Goal: Task Accomplishment & Management: Complete application form

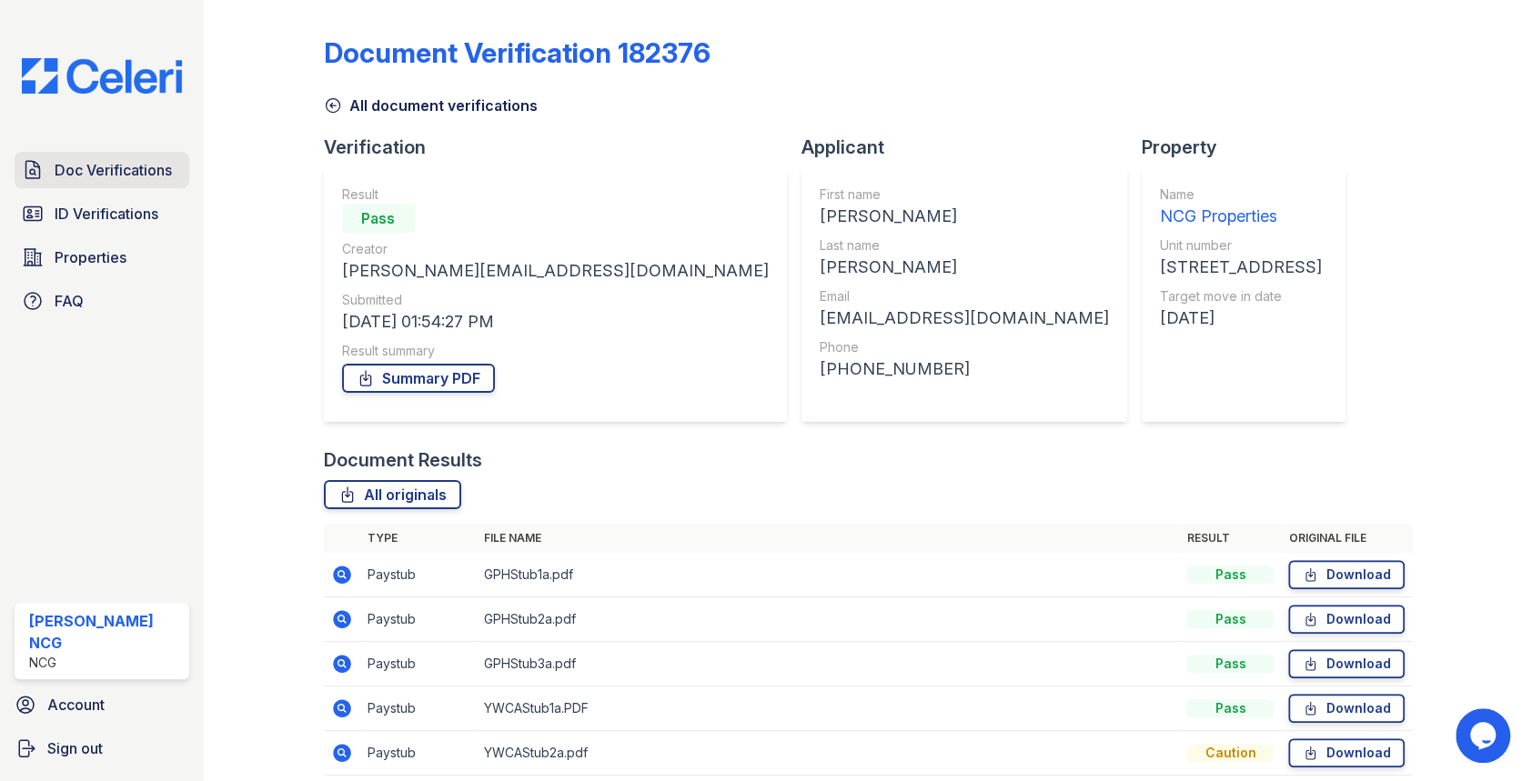
click at [116, 162] on span "Doc Verifications" at bounding box center [113, 170] width 117 height 22
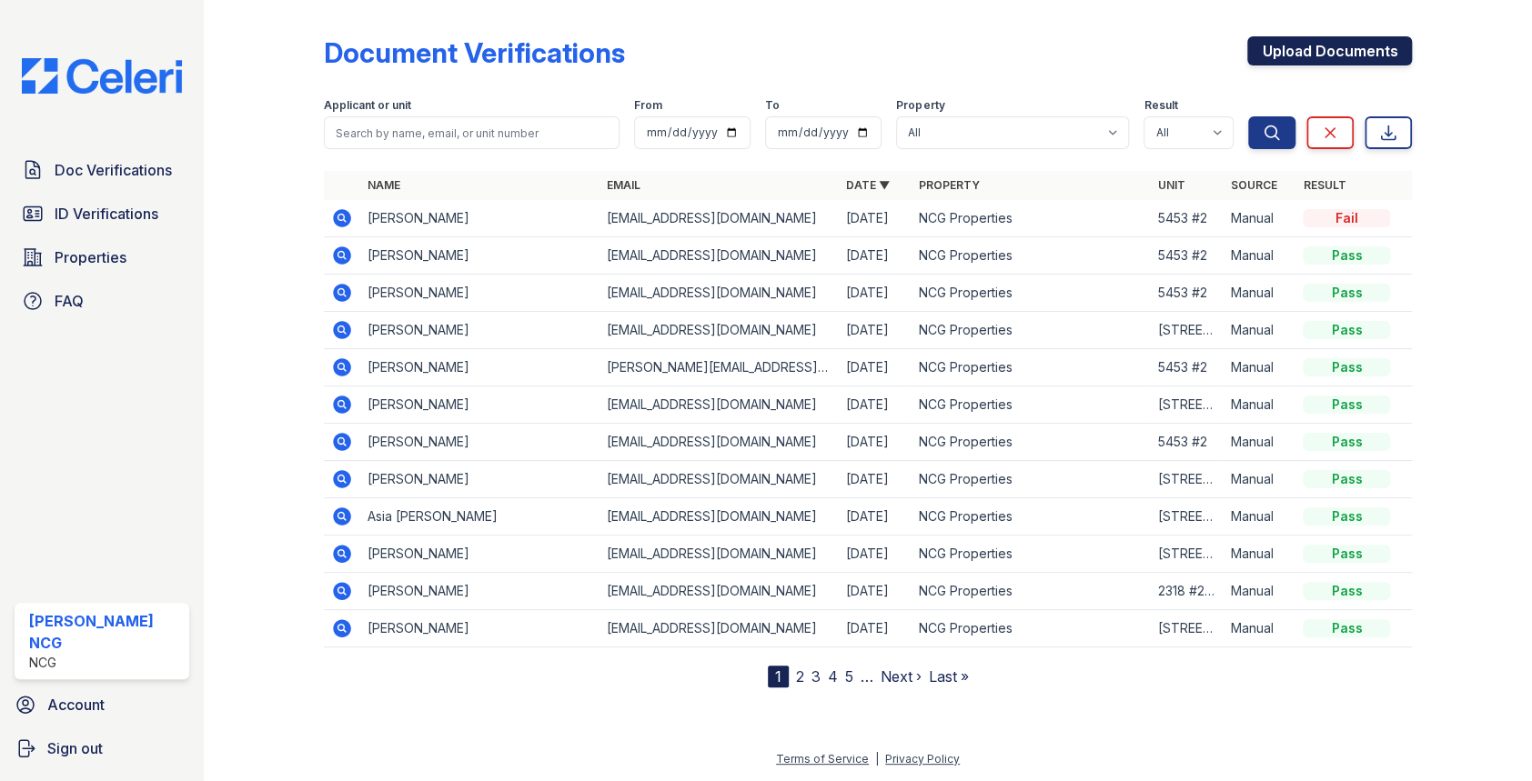
click at [1338, 36] on link "Upload Documents" at bounding box center [1329, 50] width 165 height 29
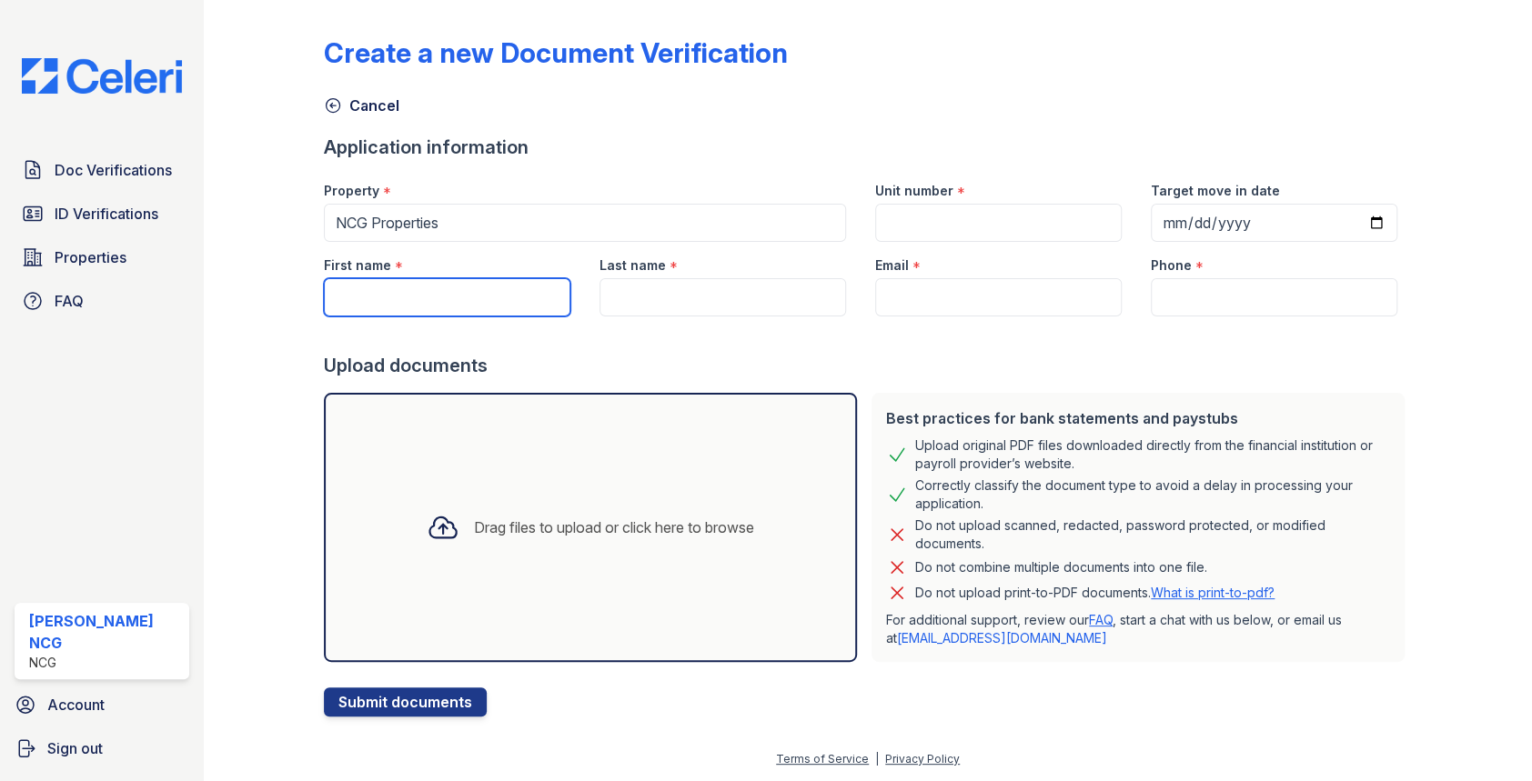
click at [397, 293] on input "First name" at bounding box center [447, 297] width 246 height 38
paste input "Oluwaseun"
type input "Oluwaseun"
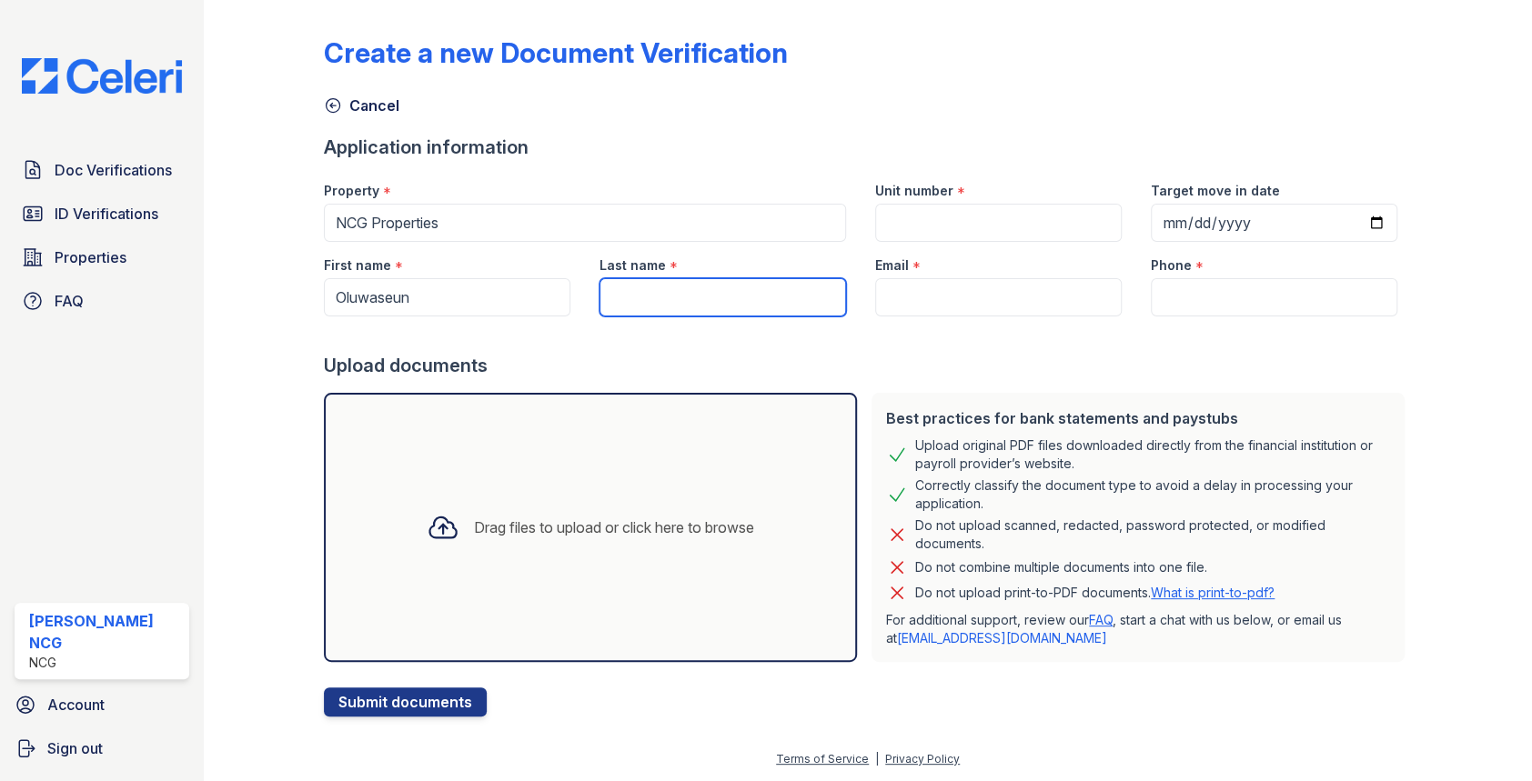
click at [644, 303] on input "Last name" at bounding box center [722, 297] width 246 height 38
type input "Taiwo"
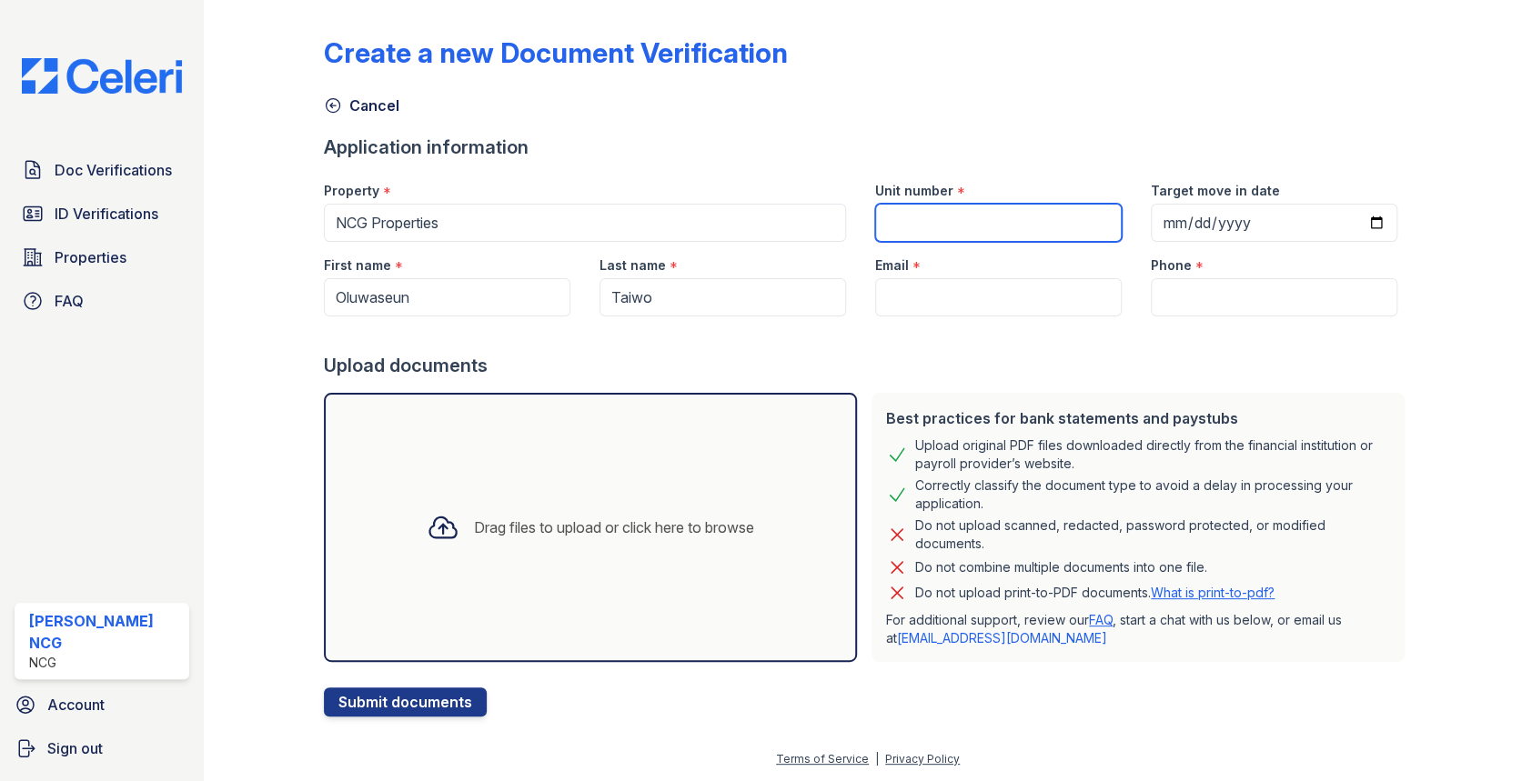
click at [905, 214] on input "Unit number" at bounding box center [998, 223] width 246 height 38
type input "[STREET_ADDRESS]"
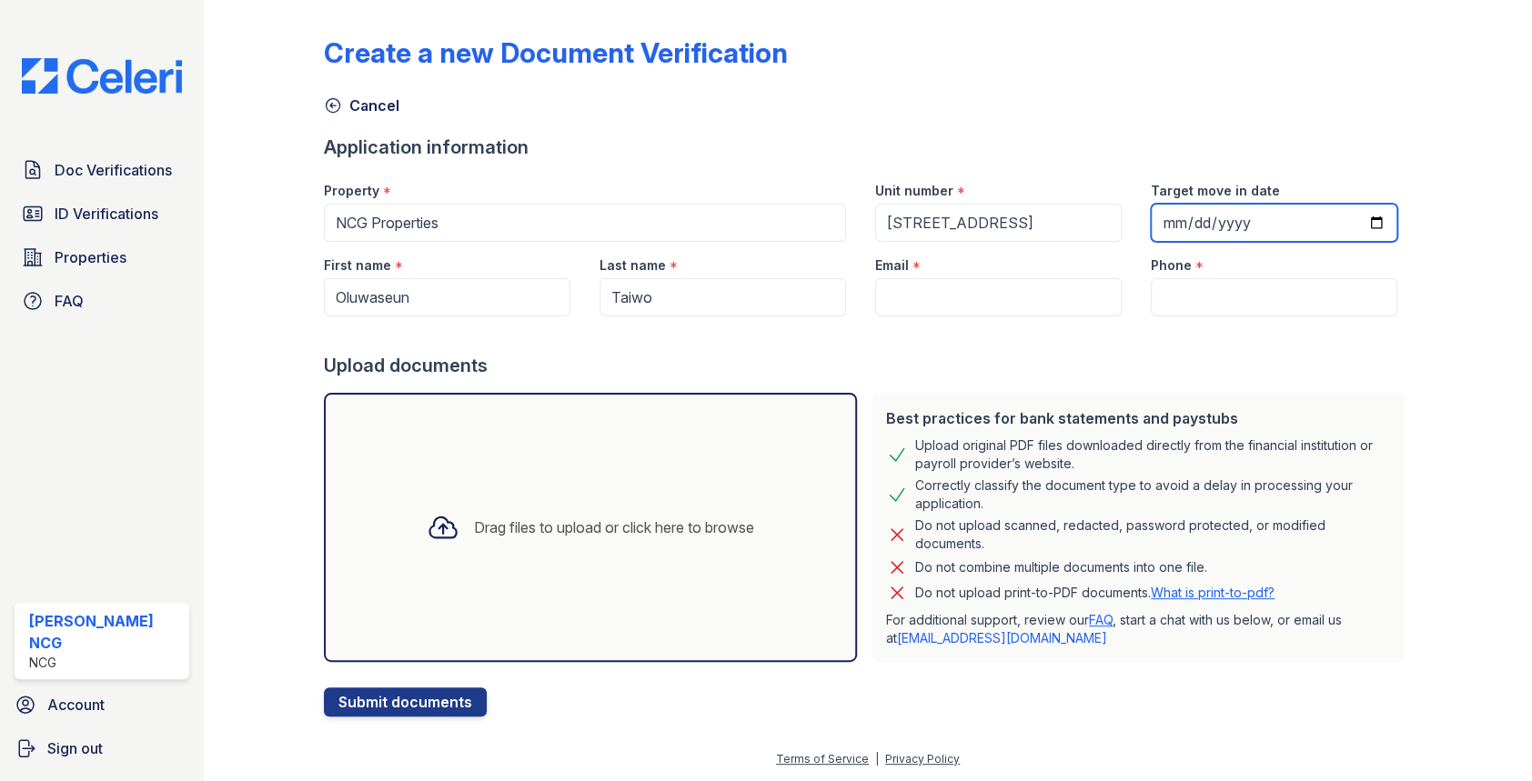
click at [1159, 224] on input "Target move in date" at bounding box center [1273, 223] width 246 height 38
type input "2025-09-01"
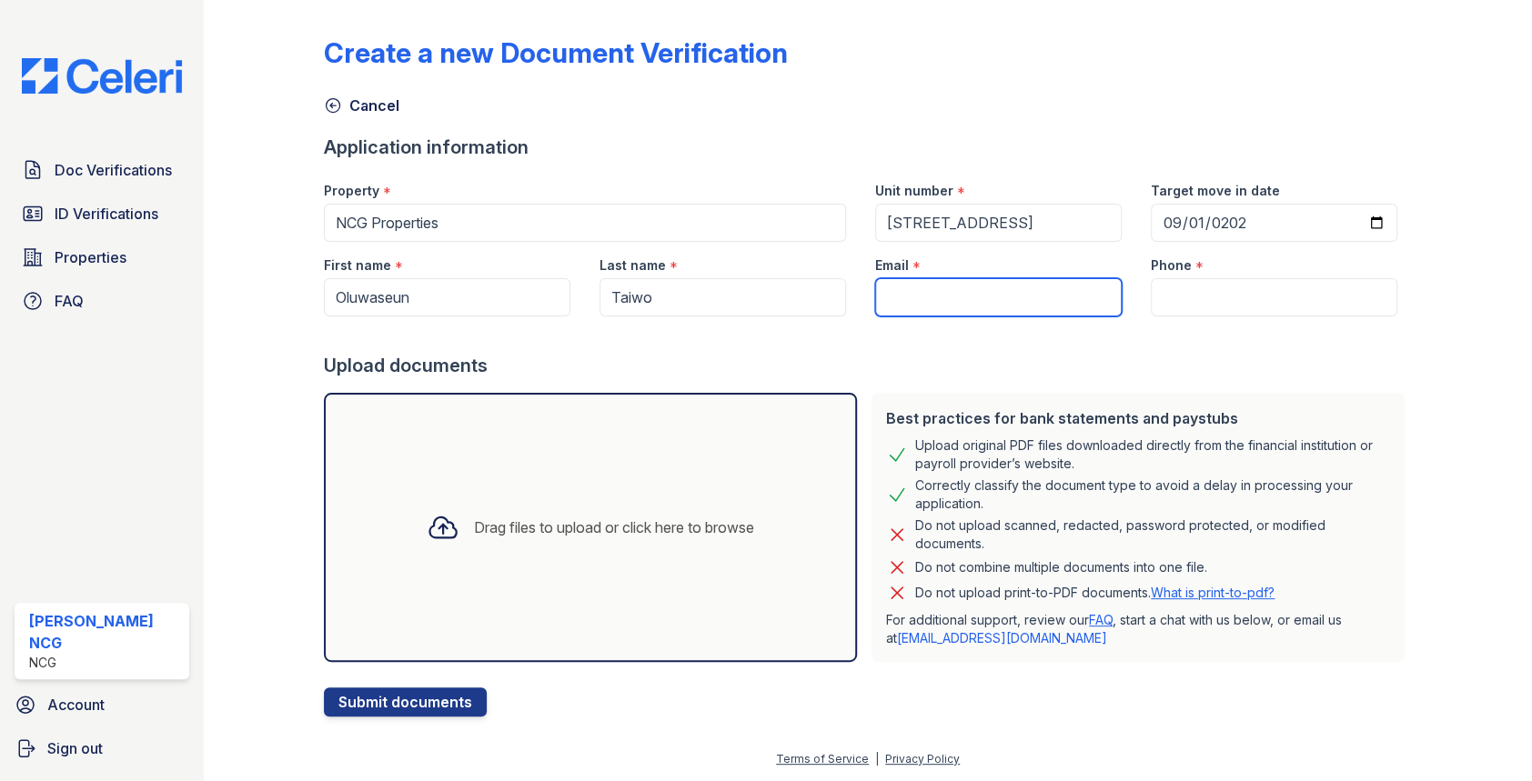
click at [987, 289] on input "Email" at bounding box center [998, 297] width 246 height 38
type input "[EMAIL_ADDRESS][DOMAIN_NAME]"
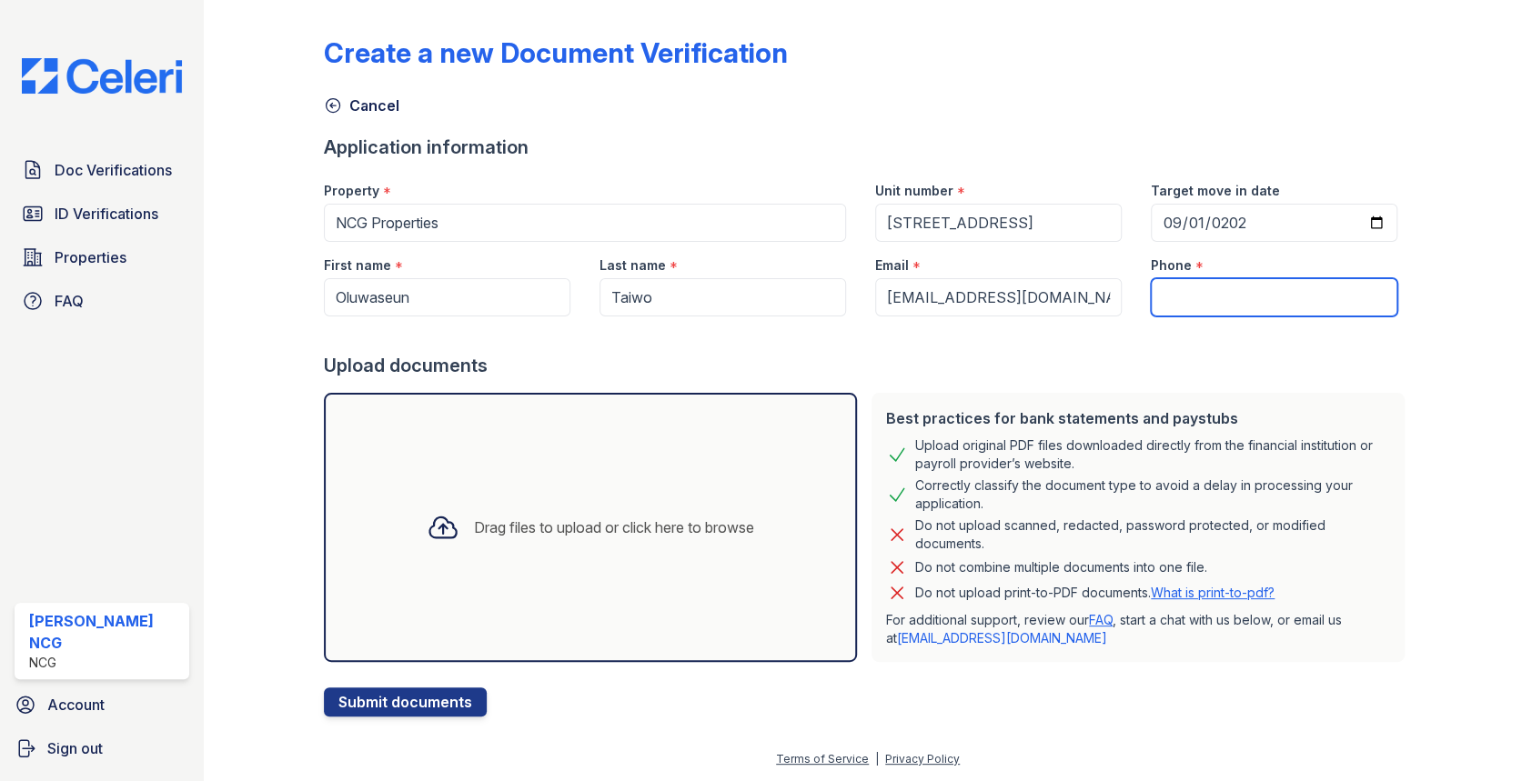
click at [1180, 278] on input "Phone" at bounding box center [1273, 297] width 246 height 38
type input "7732520600"
click at [1163, 353] on div "Upload documents" at bounding box center [868, 365] width 1089 height 25
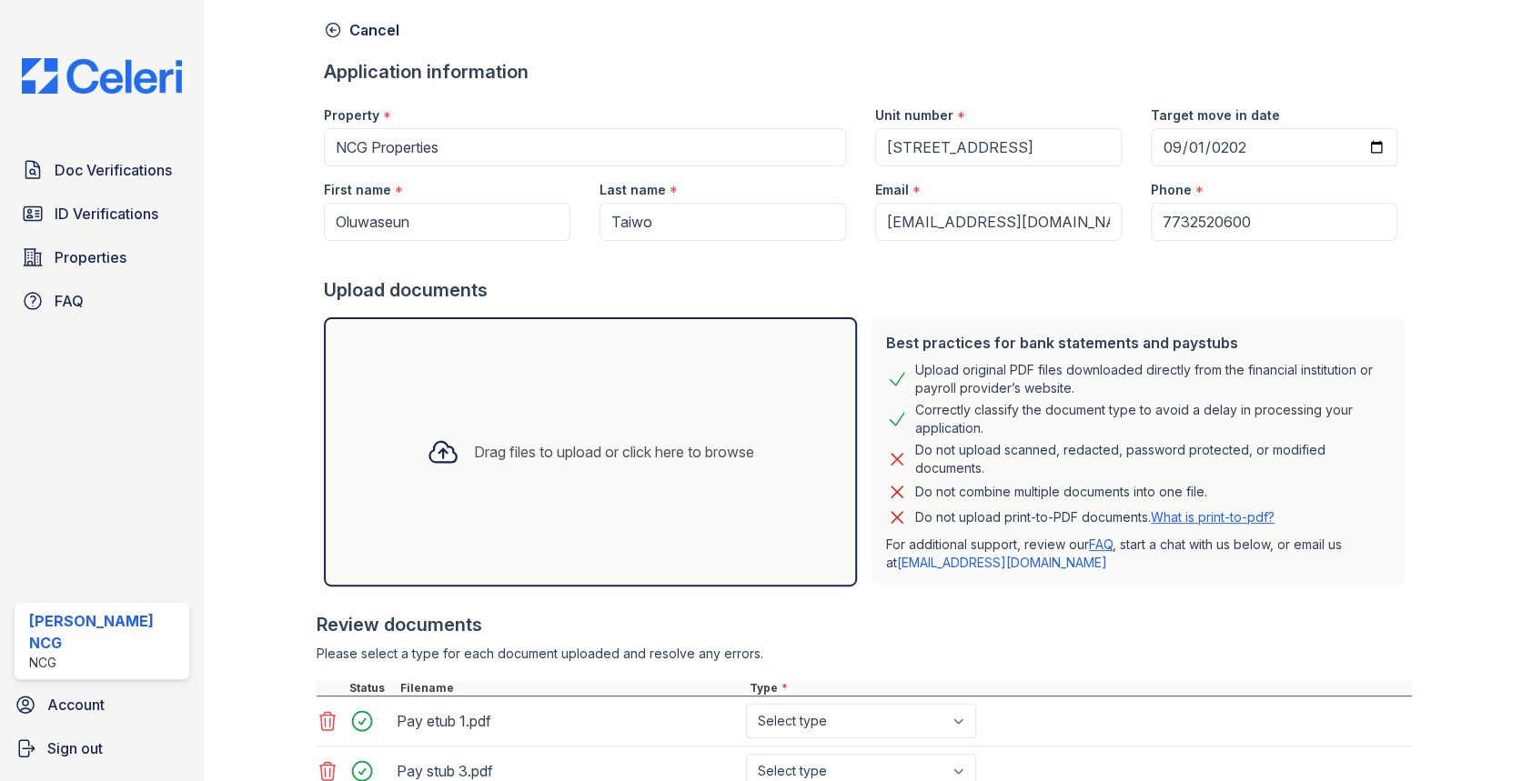
scroll to position [405, 0]
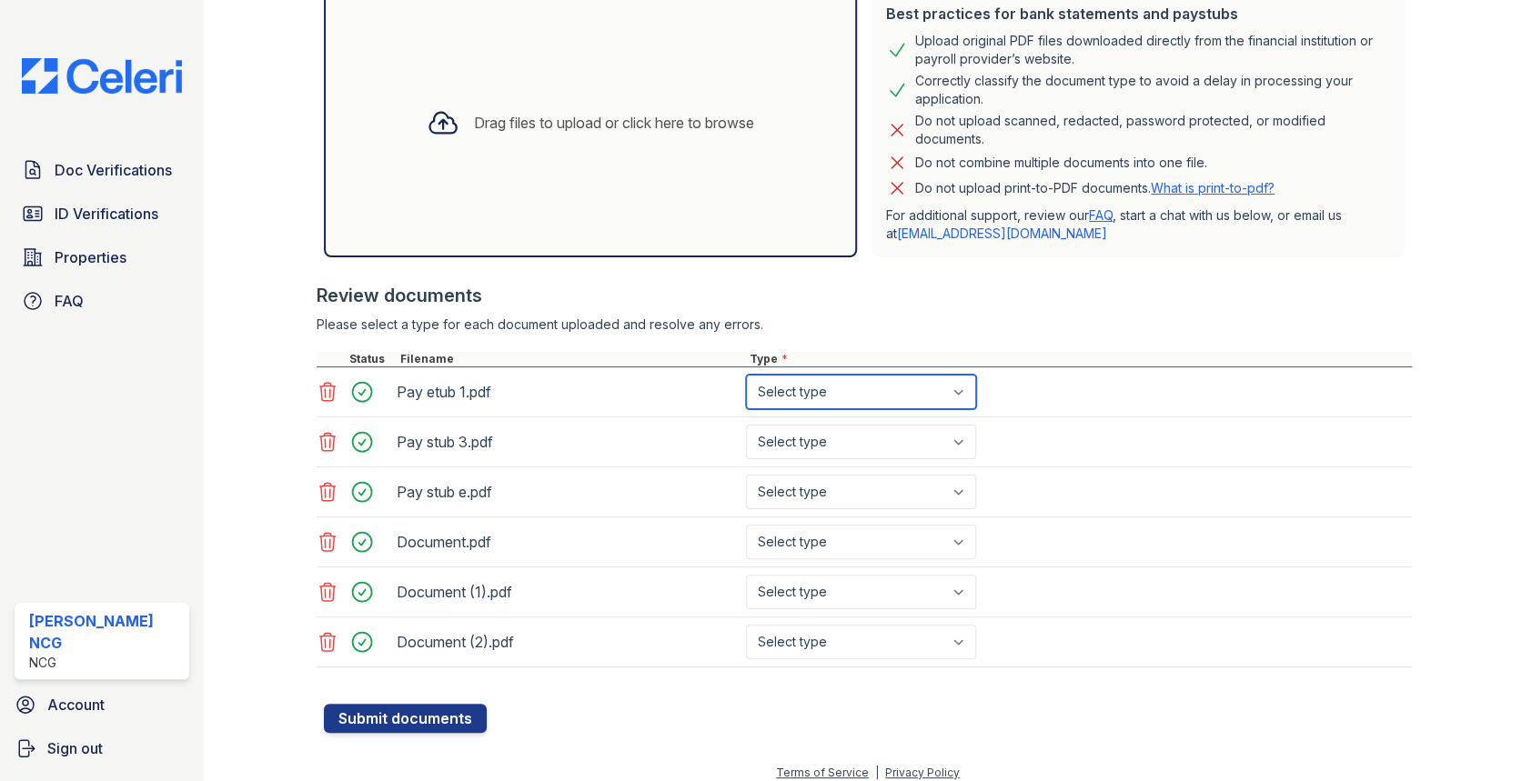
click at [778, 386] on select "Select type Paystub Bank Statement Offer Letter Tax Documents Benefit Award Let…" at bounding box center [861, 392] width 230 height 35
select select "paystub"
click at [746, 375] on select "Select type Paystub Bank Statement Offer Letter Tax Documents Benefit Award Let…" at bounding box center [861, 392] width 230 height 35
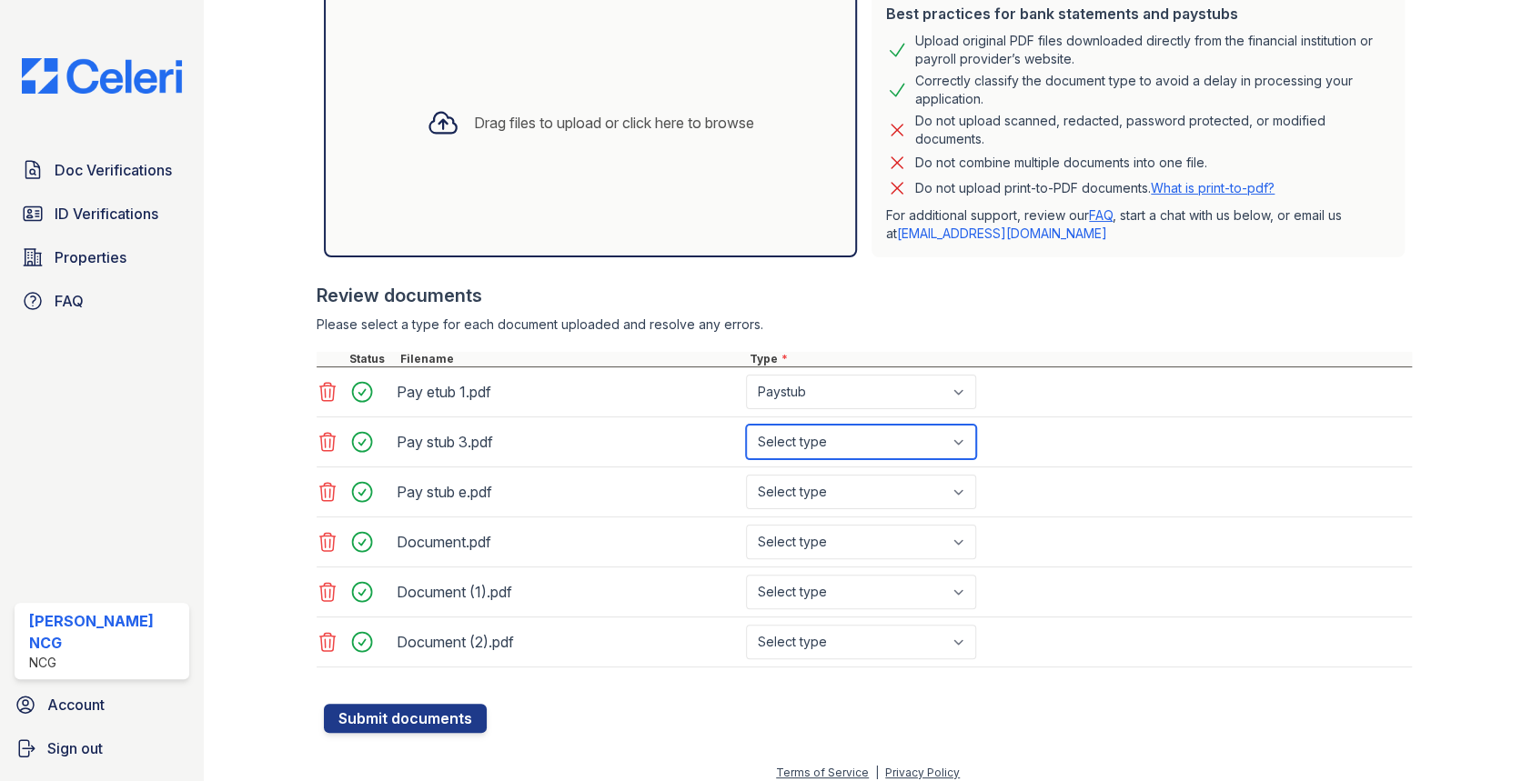
click at [774, 438] on select "Select type Paystub Bank Statement Offer Letter Tax Documents Benefit Award Let…" at bounding box center [861, 442] width 230 height 35
select select "paystub"
click at [746, 425] on select "Select type Paystub Bank Statement Offer Letter Tax Documents Benefit Award Let…" at bounding box center [861, 442] width 230 height 35
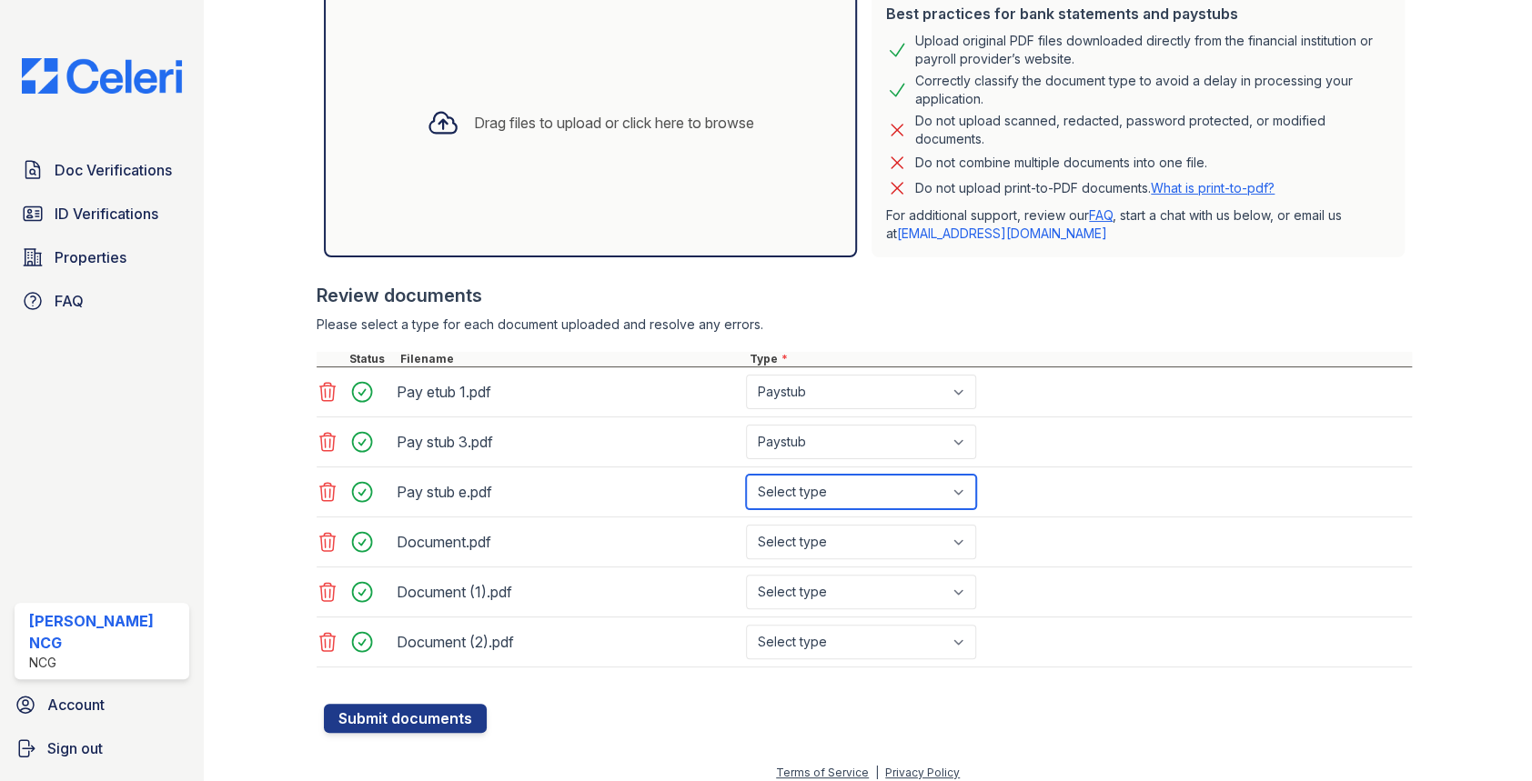
click at [785, 491] on select "Select type Paystub Bank Statement Offer Letter Tax Documents Benefit Award Let…" at bounding box center [861, 492] width 230 height 35
select select "paystub"
click at [746, 475] on select "Select type Paystub Bank Statement Offer Letter Tax Documents Benefit Award Let…" at bounding box center [861, 492] width 230 height 35
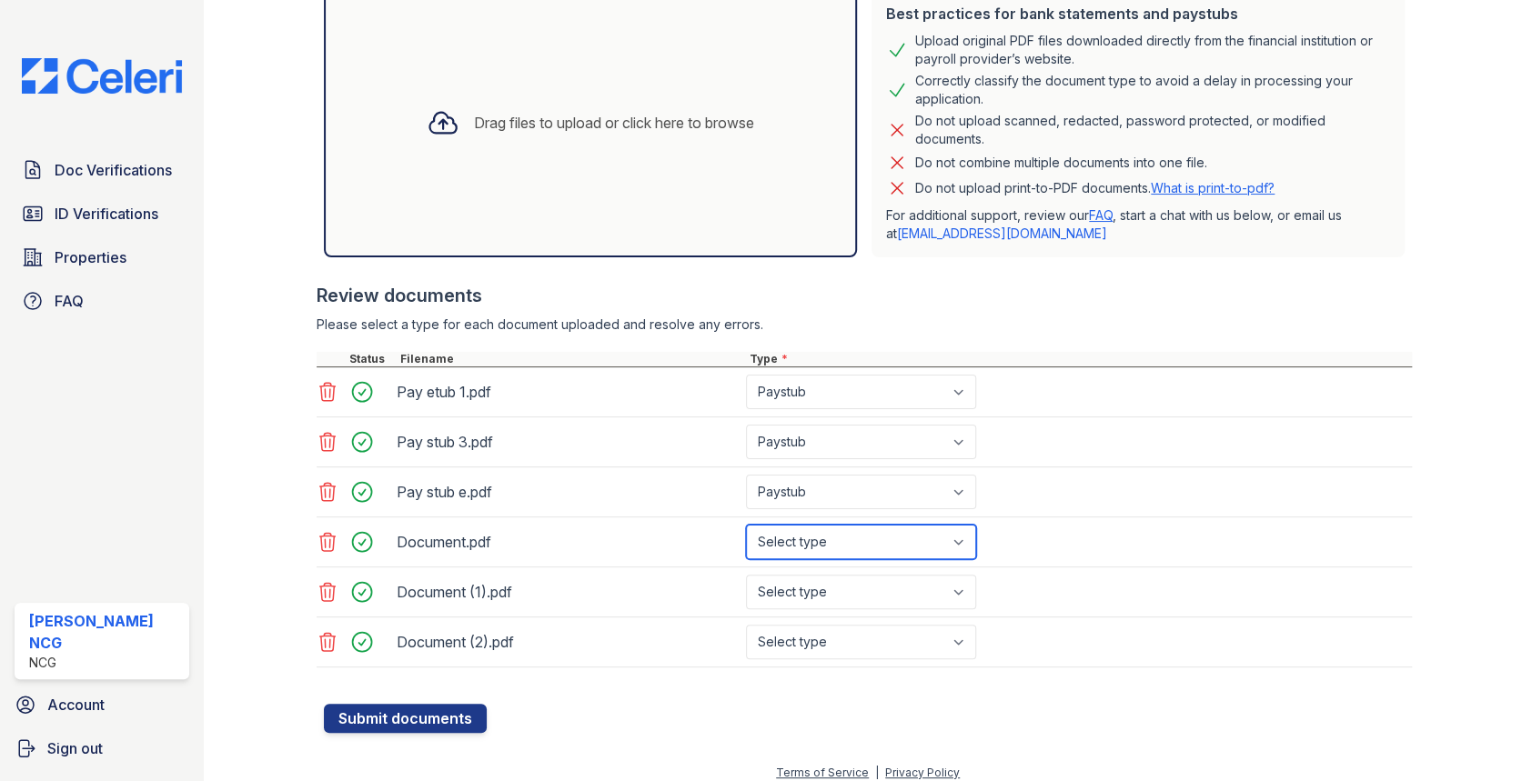
click at [787, 535] on select "Select type Paystub Bank Statement Offer Letter Tax Documents Benefit Award Let…" at bounding box center [861, 542] width 230 height 35
select select "bank_statement"
click at [746, 525] on select "Select type Paystub Bank Statement Offer Letter Tax Documents Benefit Award Let…" at bounding box center [861, 542] width 230 height 35
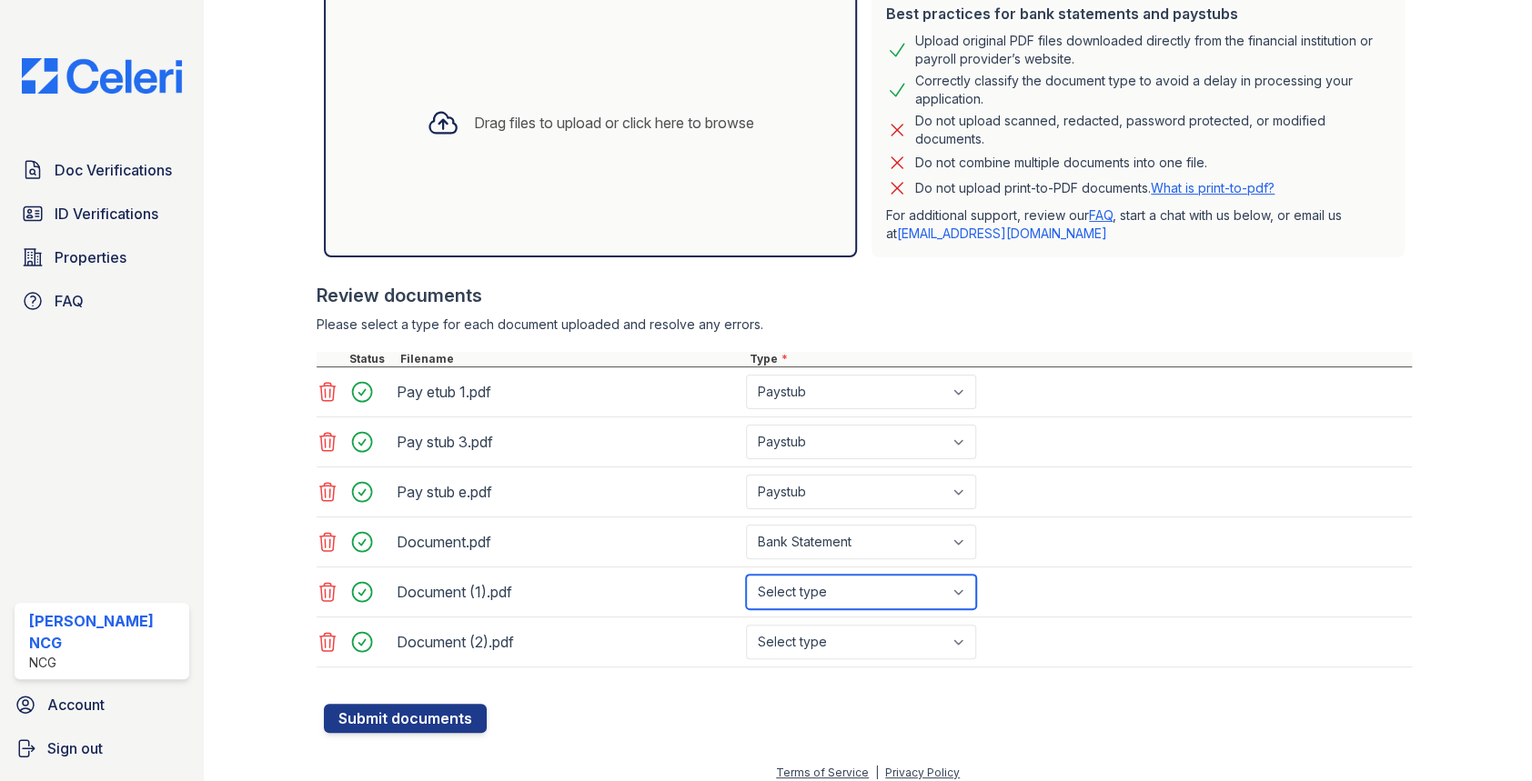
click at [807, 591] on select "Select type Paystub Bank Statement Offer Letter Tax Documents Benefit Award Let…" at bounding box center [861, 592] width 230 height 35
select select "bank_statement"
click at [746, 575] on select "Select type Paystub Bank Statement Offer Letter Tax Documents Benefit Award Let…" at bounding box center [861, 592] width 230 height 35
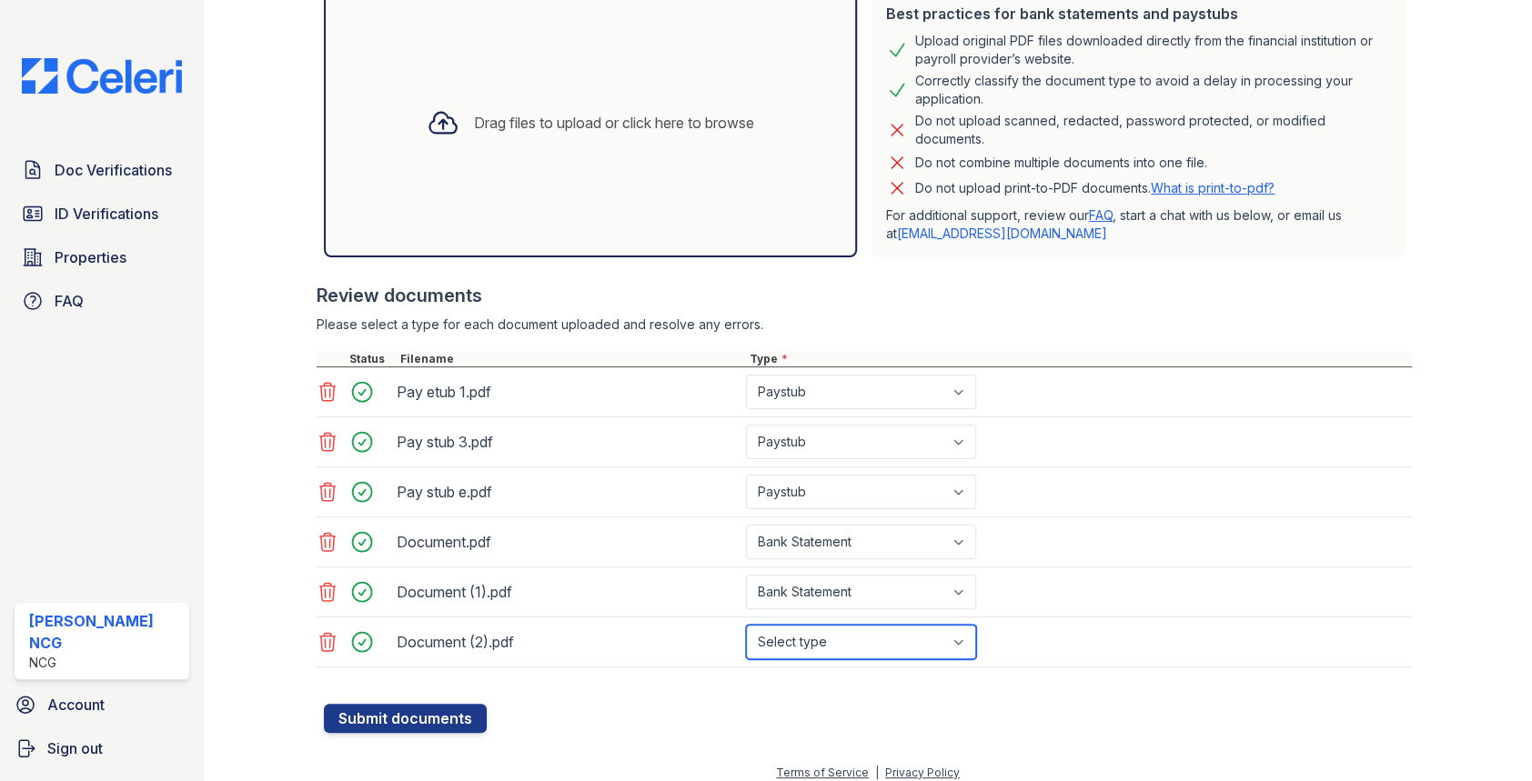
click at [819, 643] on select "Select type Paystub Bank Statement Offer Letter Tax Documents Benefit Award Let…" at bounding box center [861, 642] width 230 height 35
select select "bank_statement"
click at [746, 625] on select "Select type Paystub Bank Statement Offer Letter Tax Documents Benefit Award Let…" at bounding box center [861, 642] width 230 height 35
click at [911, 309] on div "Review documents Please select a type for each document uploaded and resolve an…" at bounding box center [864, 475] width 1096 height 421
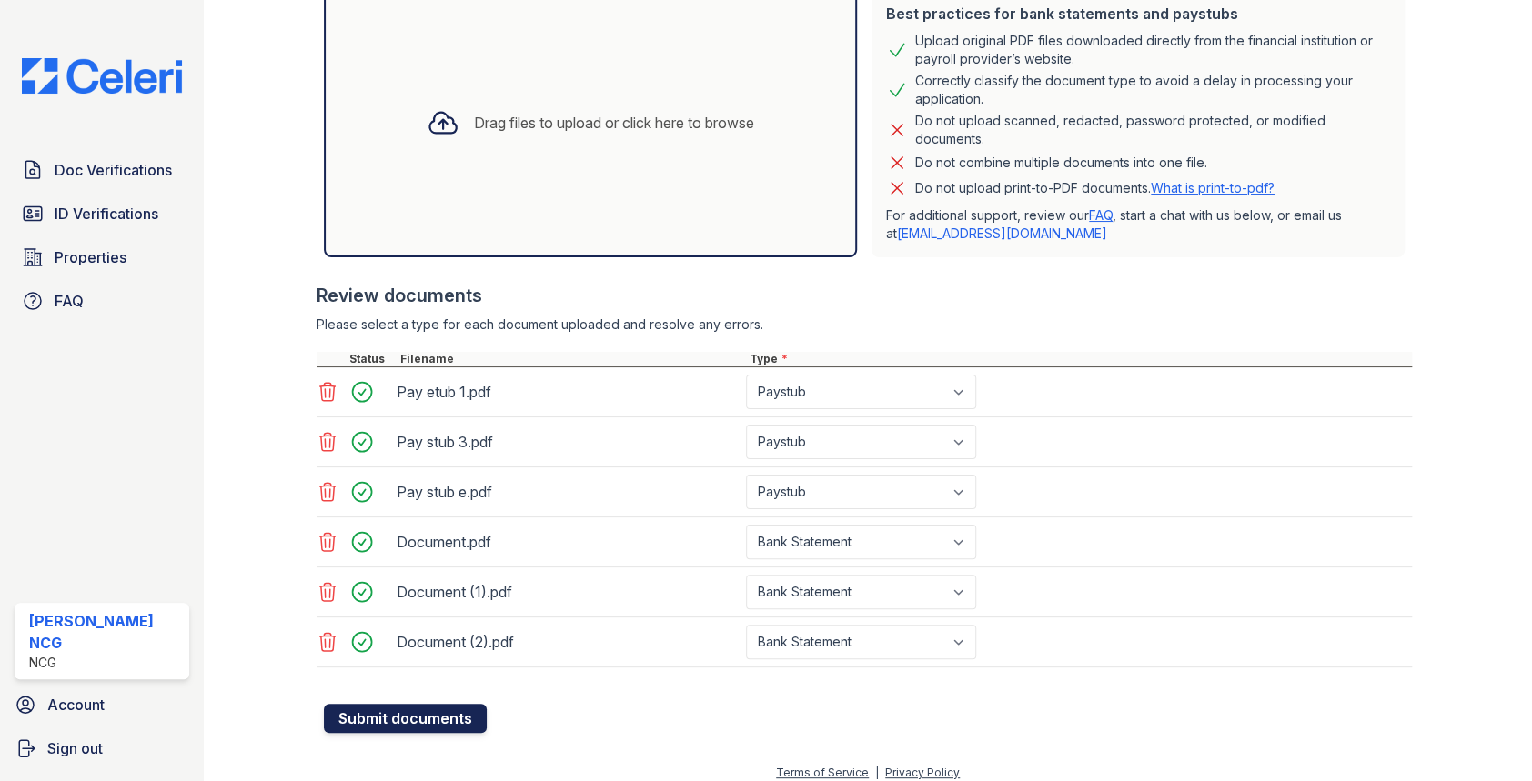
click at [449, 718] on button "Submit documents" at bounding box center [405, 718] width 163 height 29
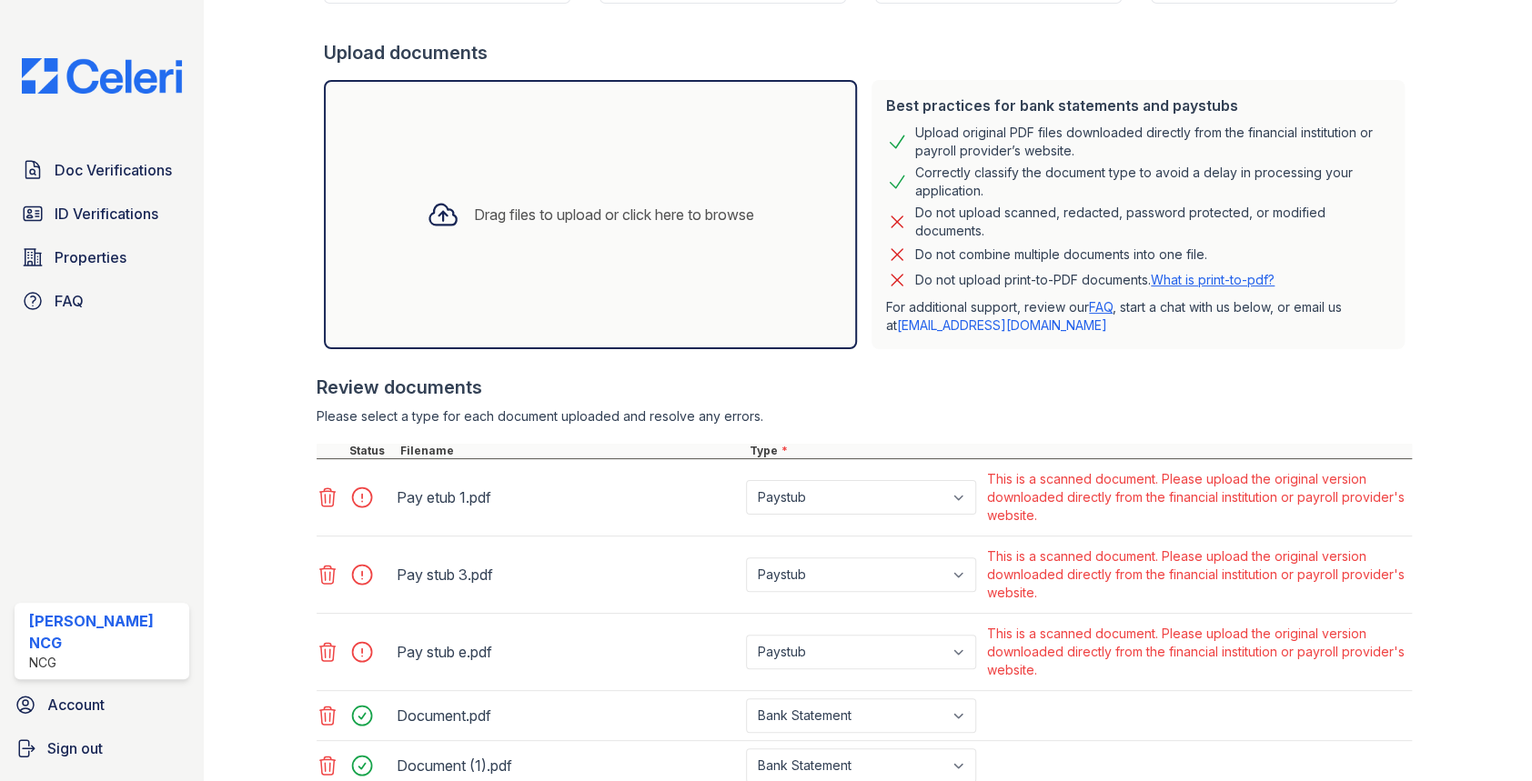
scroll to position [548, 0]
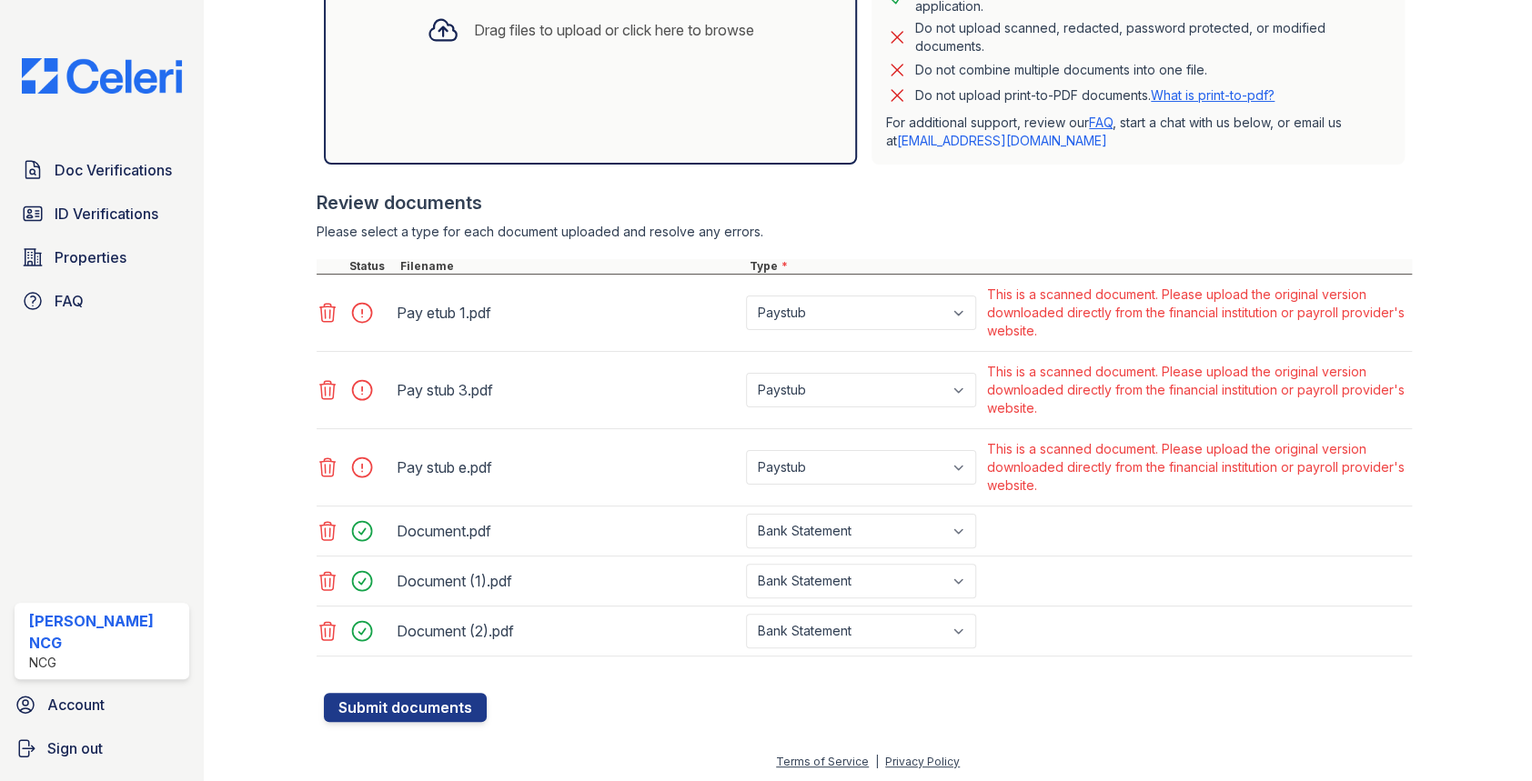
click at [325, 309] on icon at bounding box center [327, 313] width 22 height 22
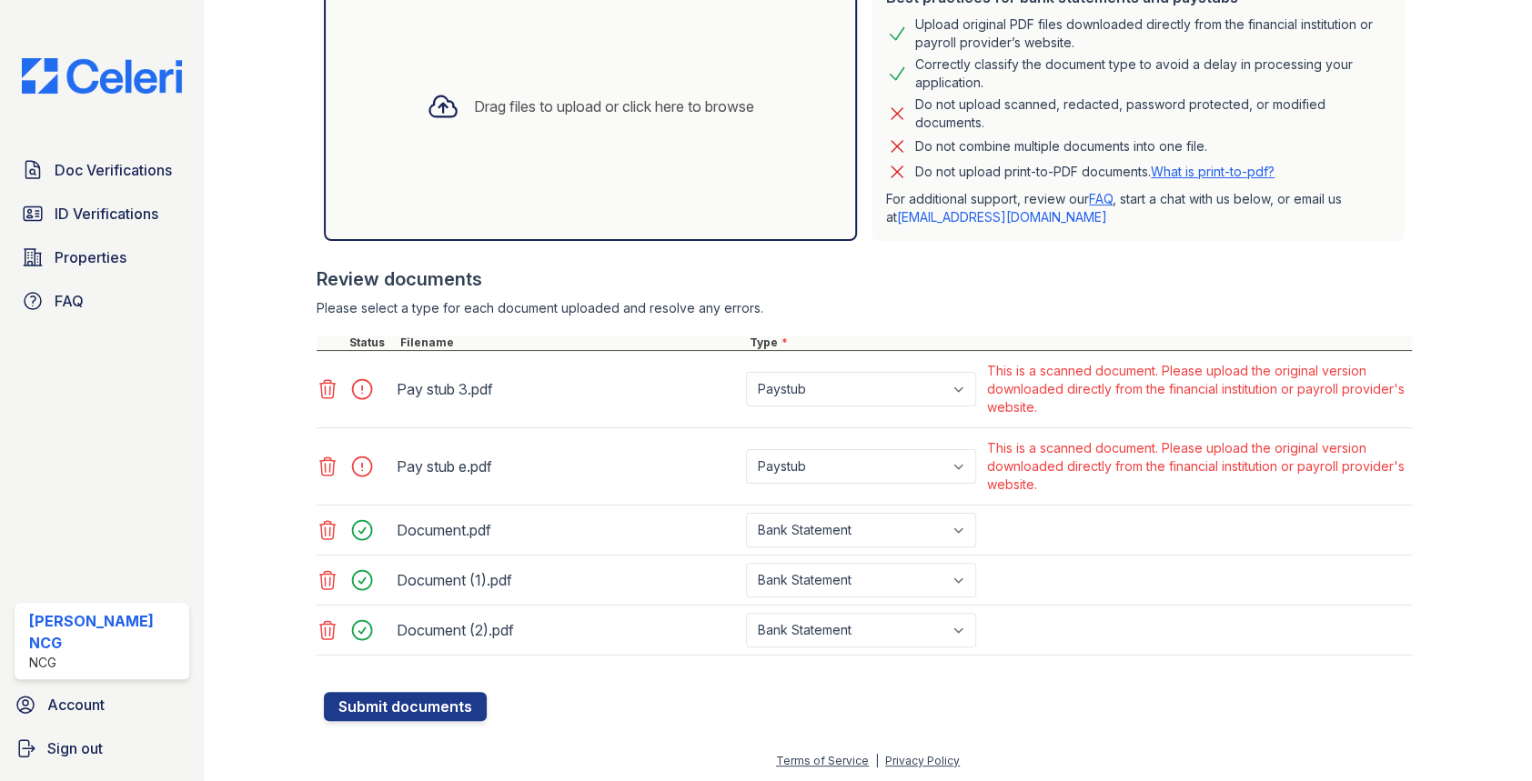
click at [324, 382] on icon at bounding box center [327, 389] width 15 height 18
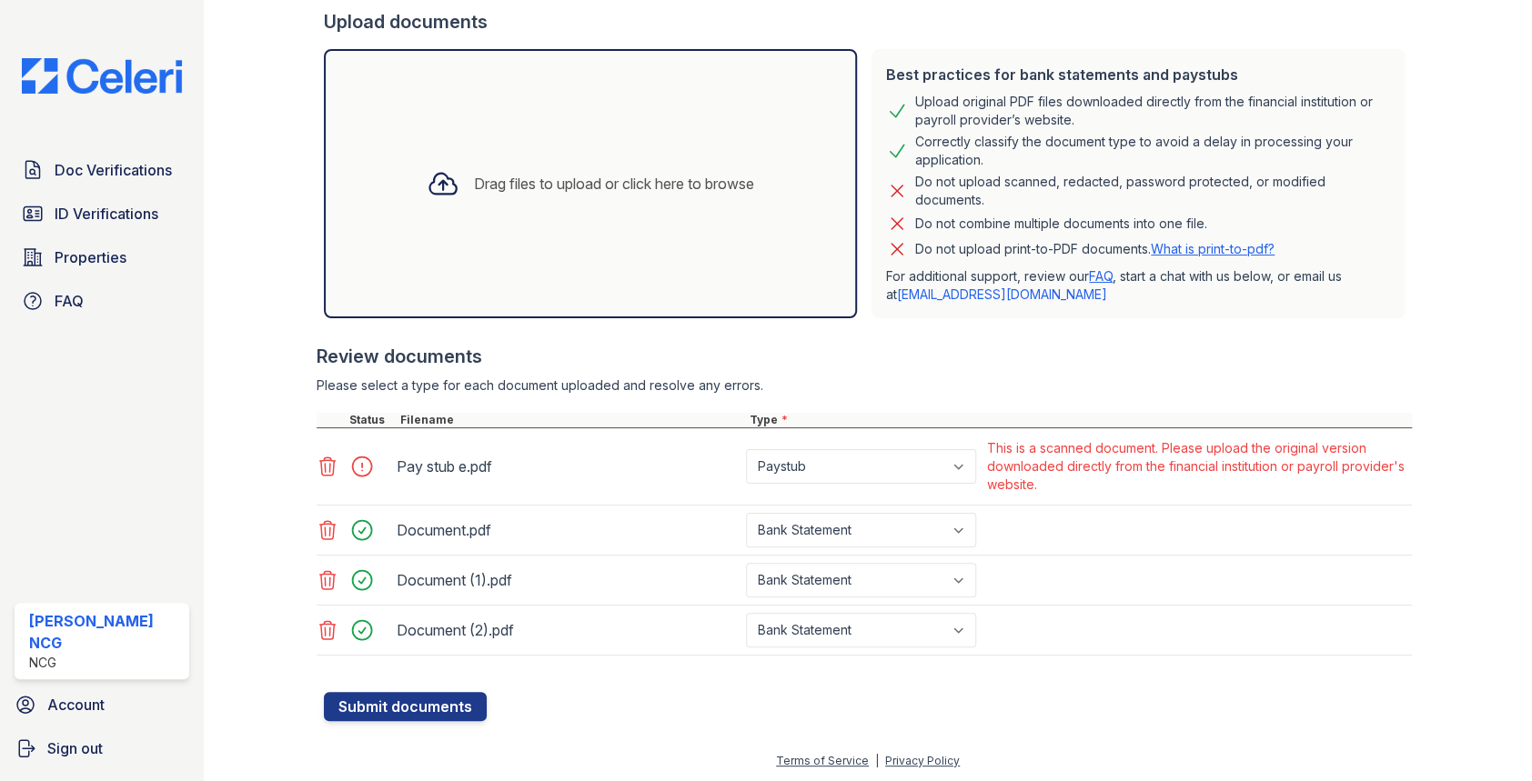
click at [327, 460] on icon at bounding box center [327, 467] width 22 height 22
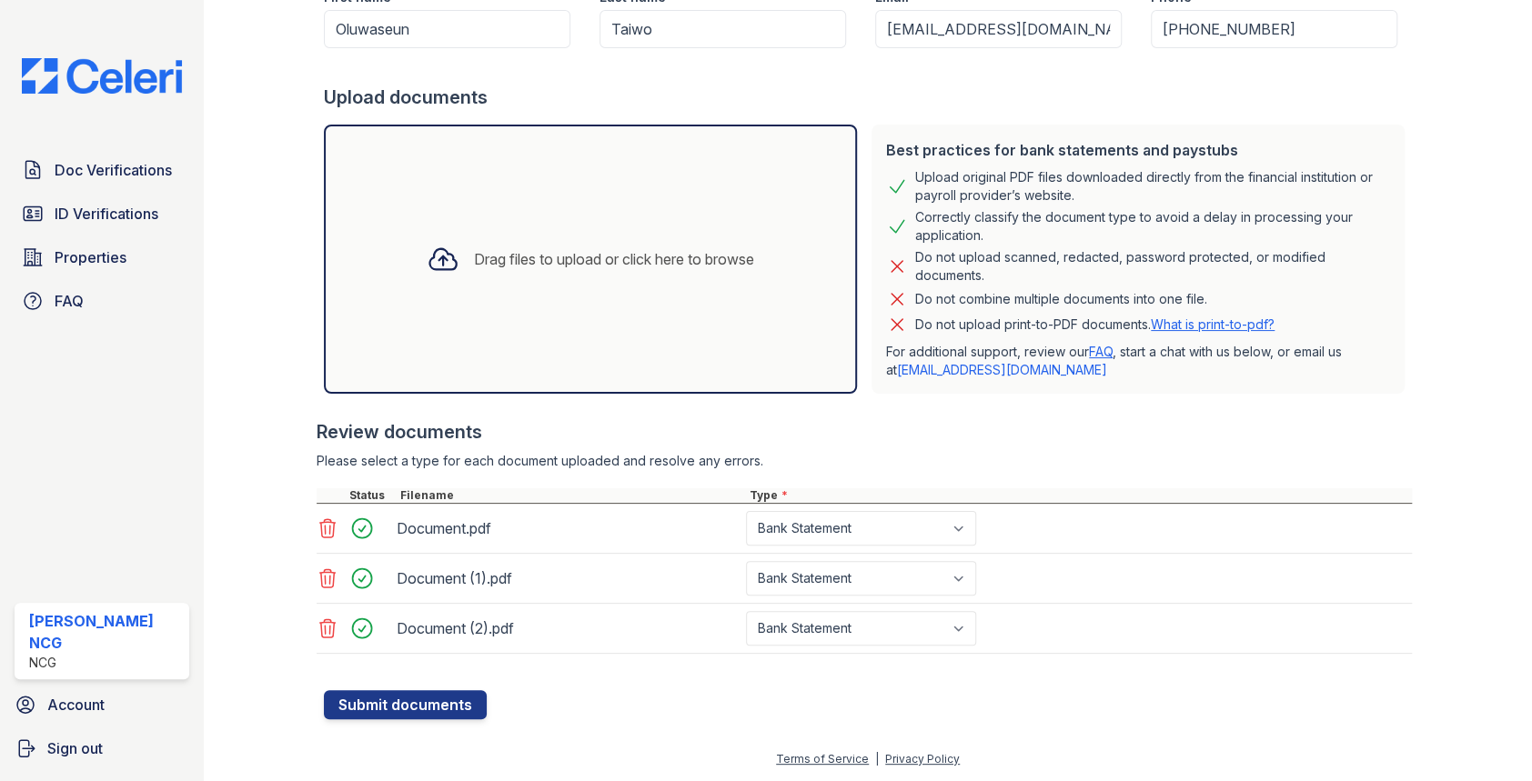
scroll to position [317, 0]
click at [449, 700] on button "Submit documents" at bounding box center [405, 706] width 163 height 29
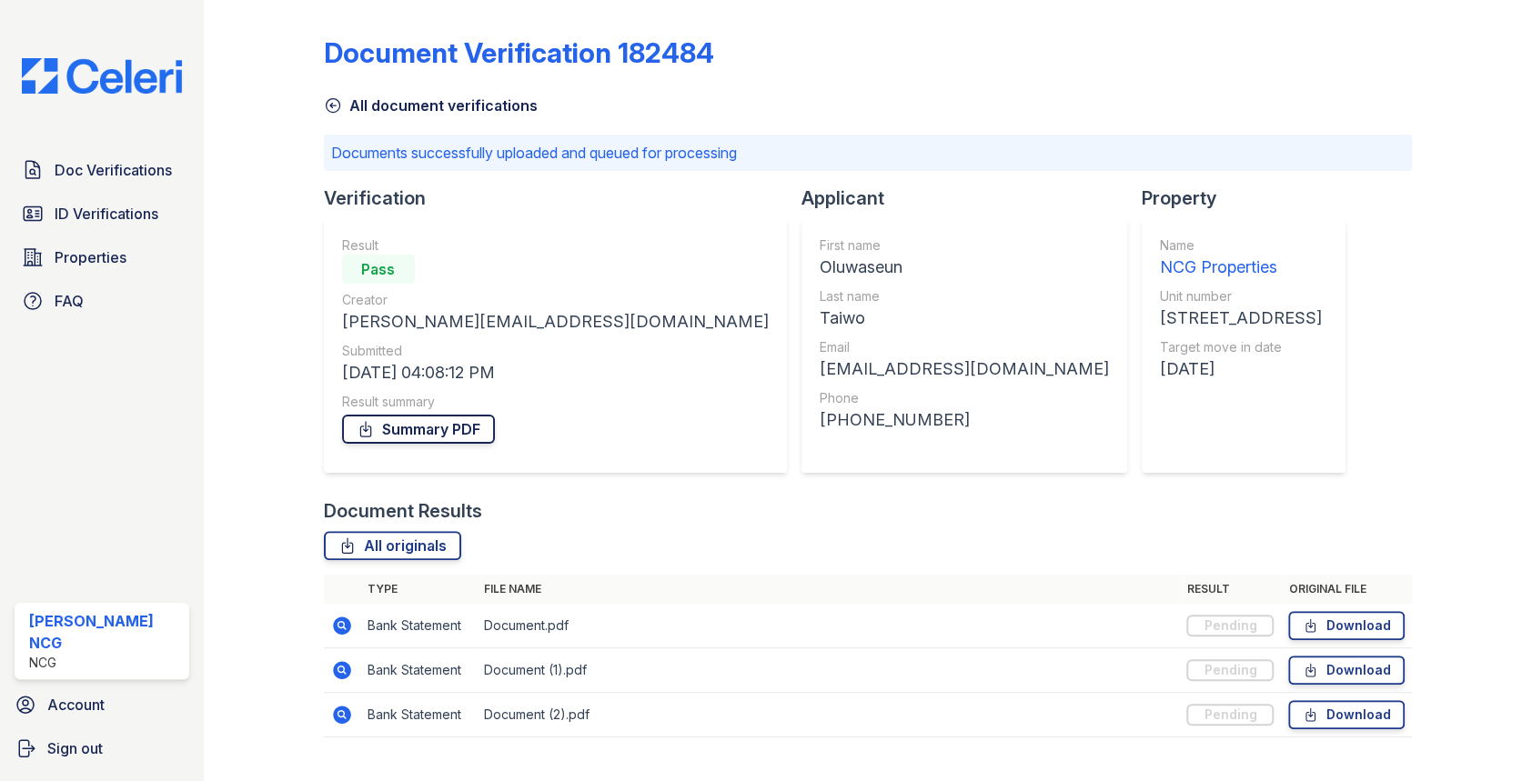
click at [440, 429] on link "Summary PDF" at bounding box center [418, 429] width 153 height 29
drag, startPoint x: 663, startPoint y: 267, endPoint x: 570, endPoint y: 273, distance: 92.9
click at [801, 273] on div "First name Oluwaseun Last name Taiwo Email reception@ncgchicago.com Phone +1773…" at bounding box center [964, 345] width 326 height 255
copy div "Oluwaseun"
click at [1216, 258] on div "Document Verification 182484 All document verifications Documents successfully …" at bounding box center [868, 381] width 1089 height 748
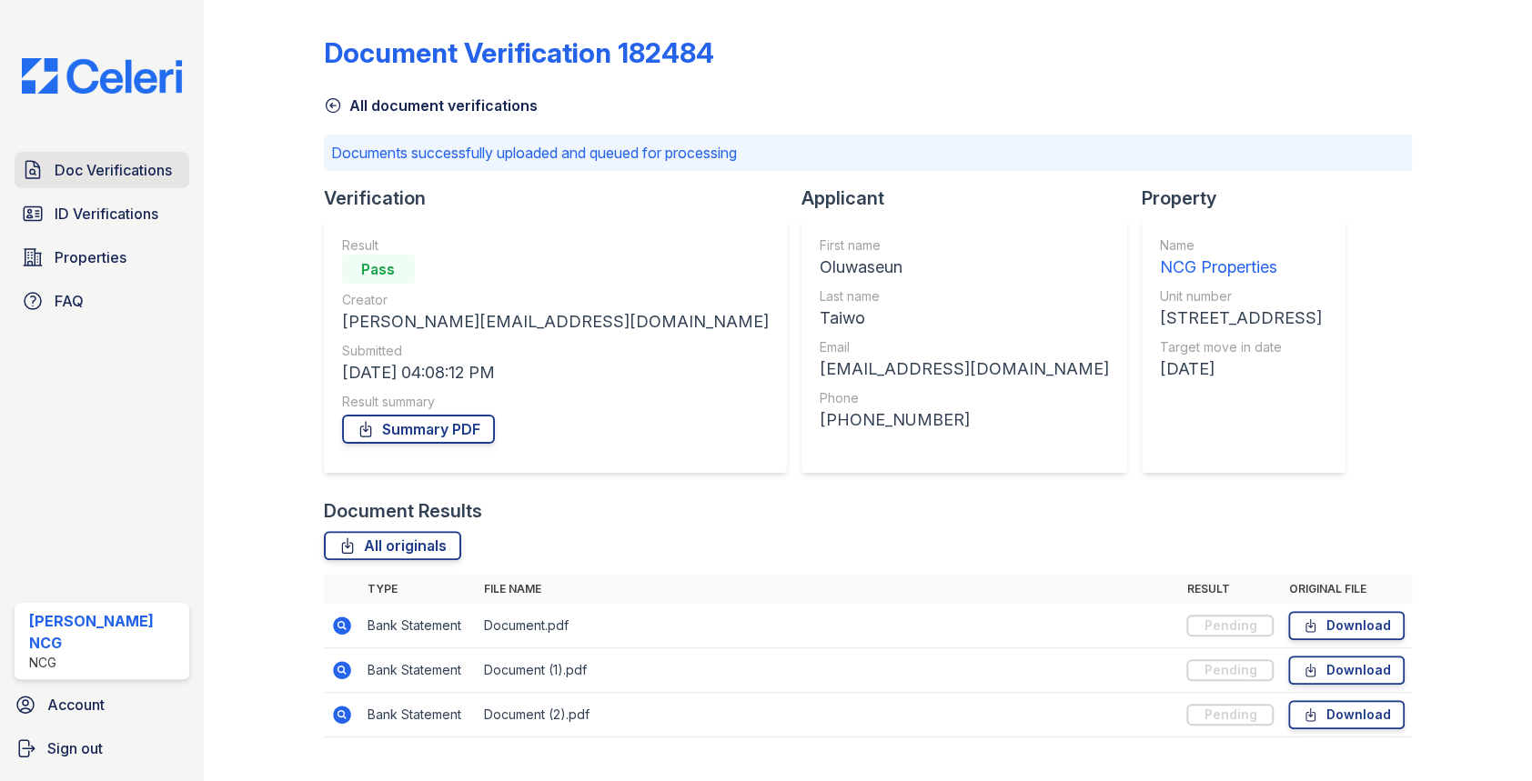
click at [127, 168] on span "Doc Verifications" at bounding box center [113, 170] width 117 height 22
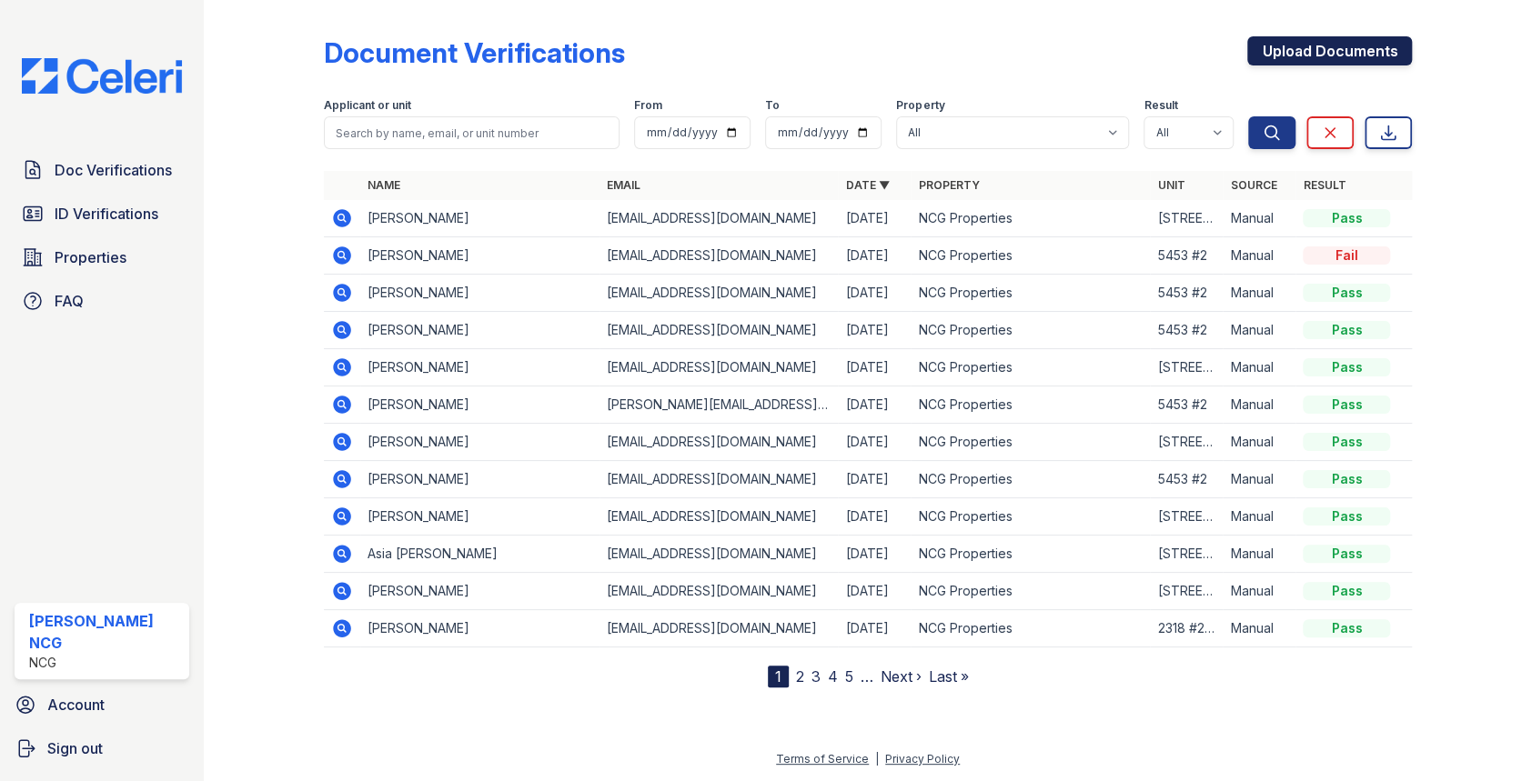
click at [1292, 51] on link "Upload Documents" at bounding box center [1329, 50] width 165 height 29
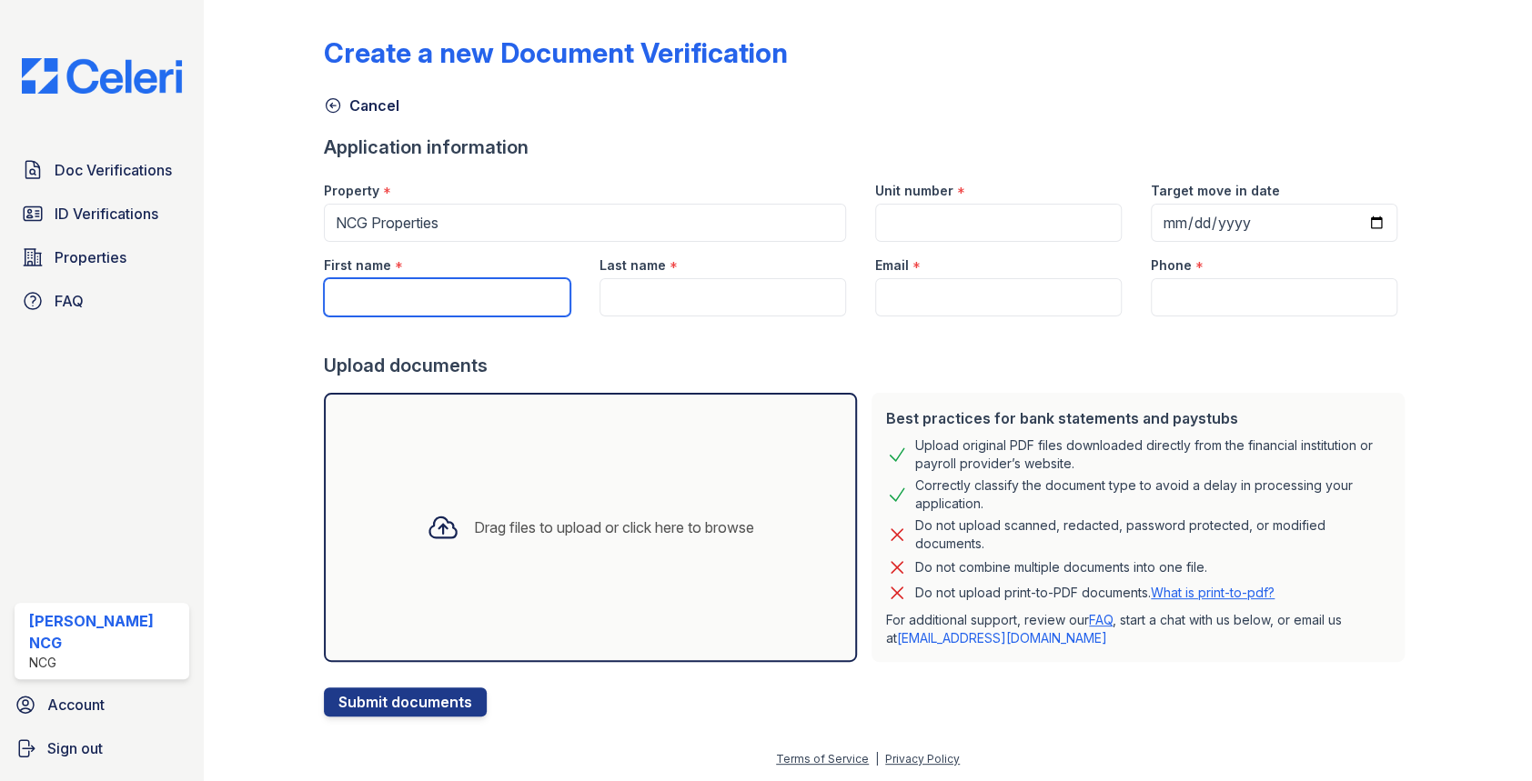
click at [414, 281] on input "First name" at bounding box center [447, 297] width 246 height 38
paste input "Subayda"
type input "Subayda"
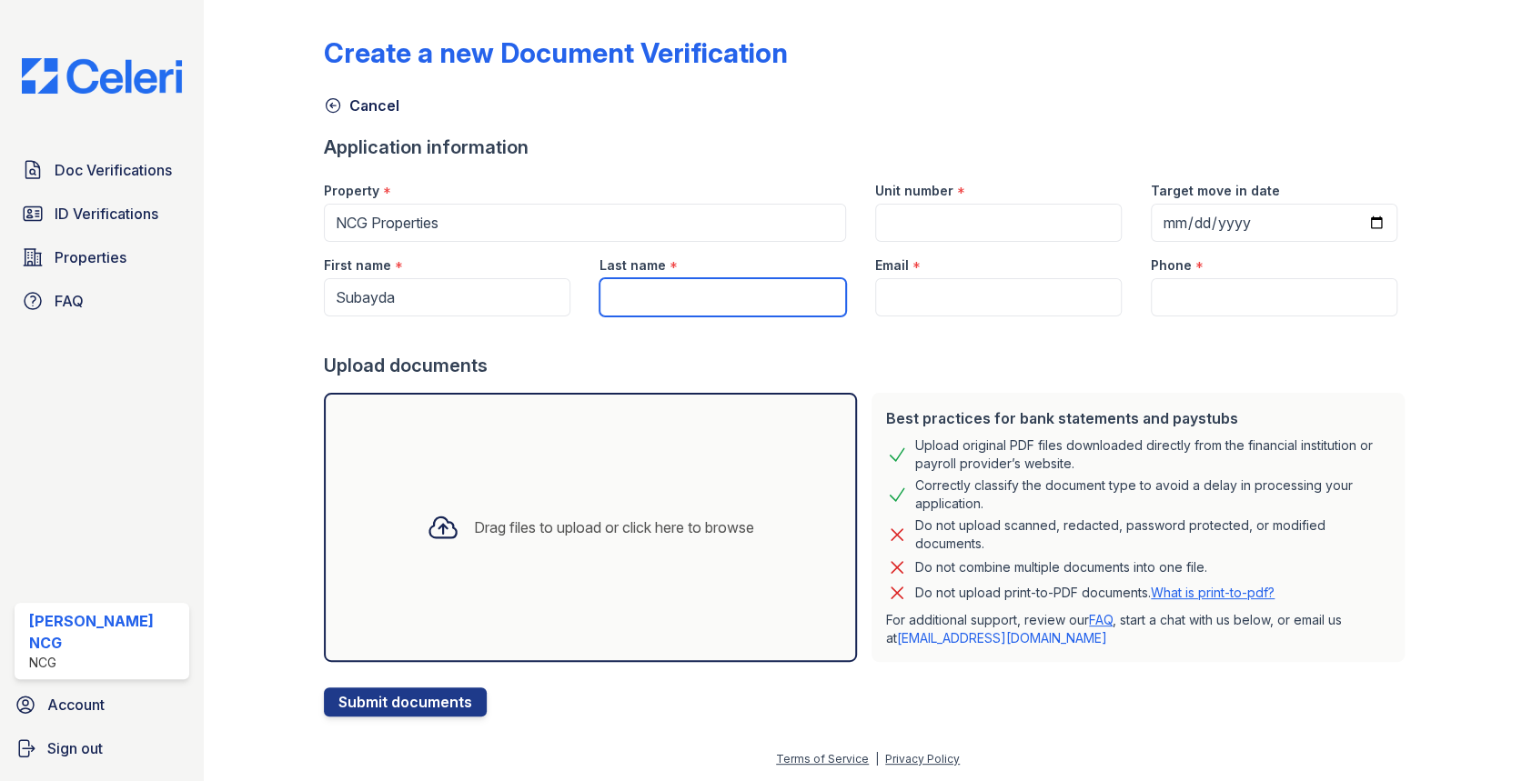
click at [688, 289] on input "Last name" at bounding box center [722, 297] width 246 height 38
type input "[PERSON_NAME]"
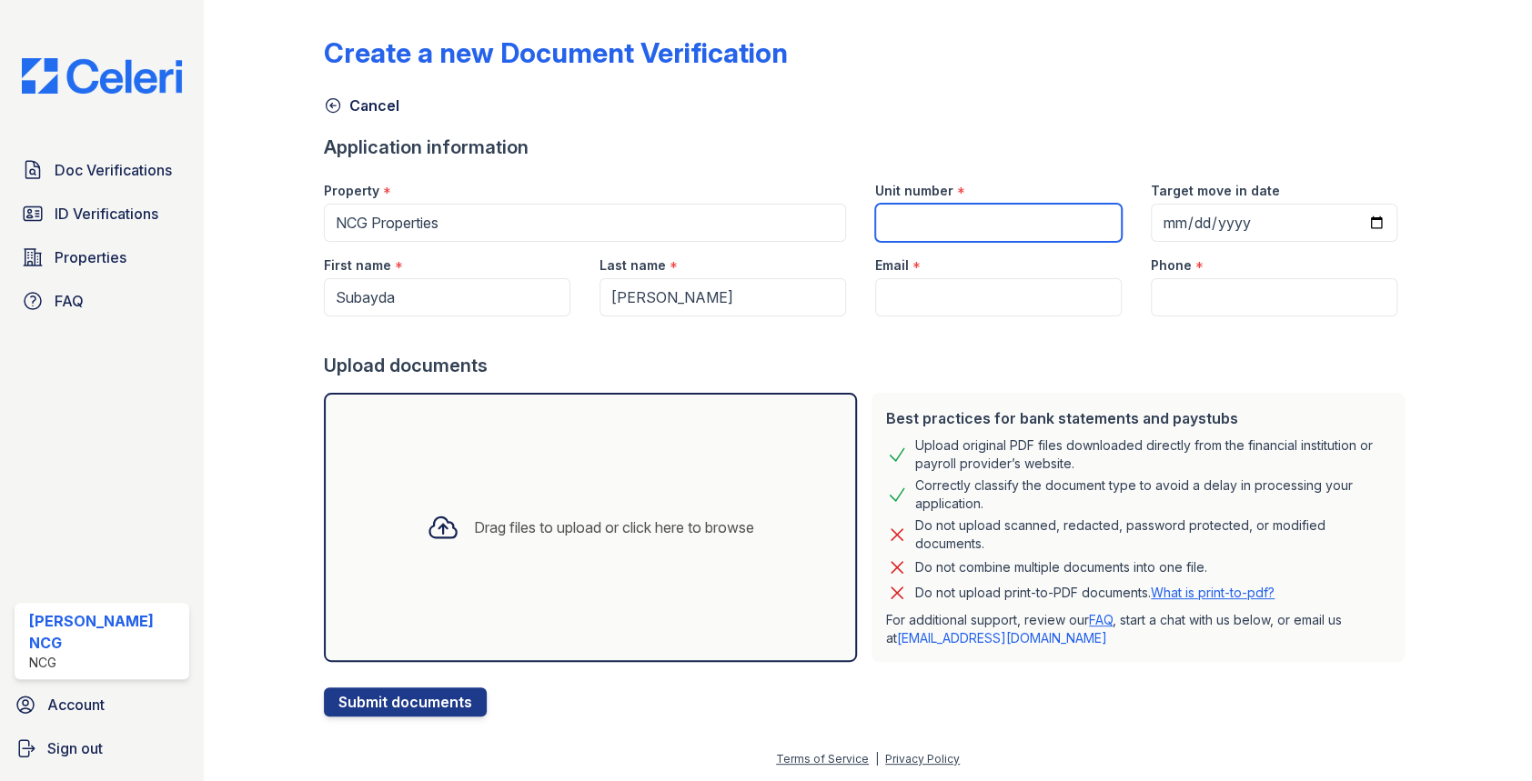
click at [902, 213] on input "Unit number" at bounding box center [998, 223] width 246 height 38
type input "[STREET_ADDRESS]"
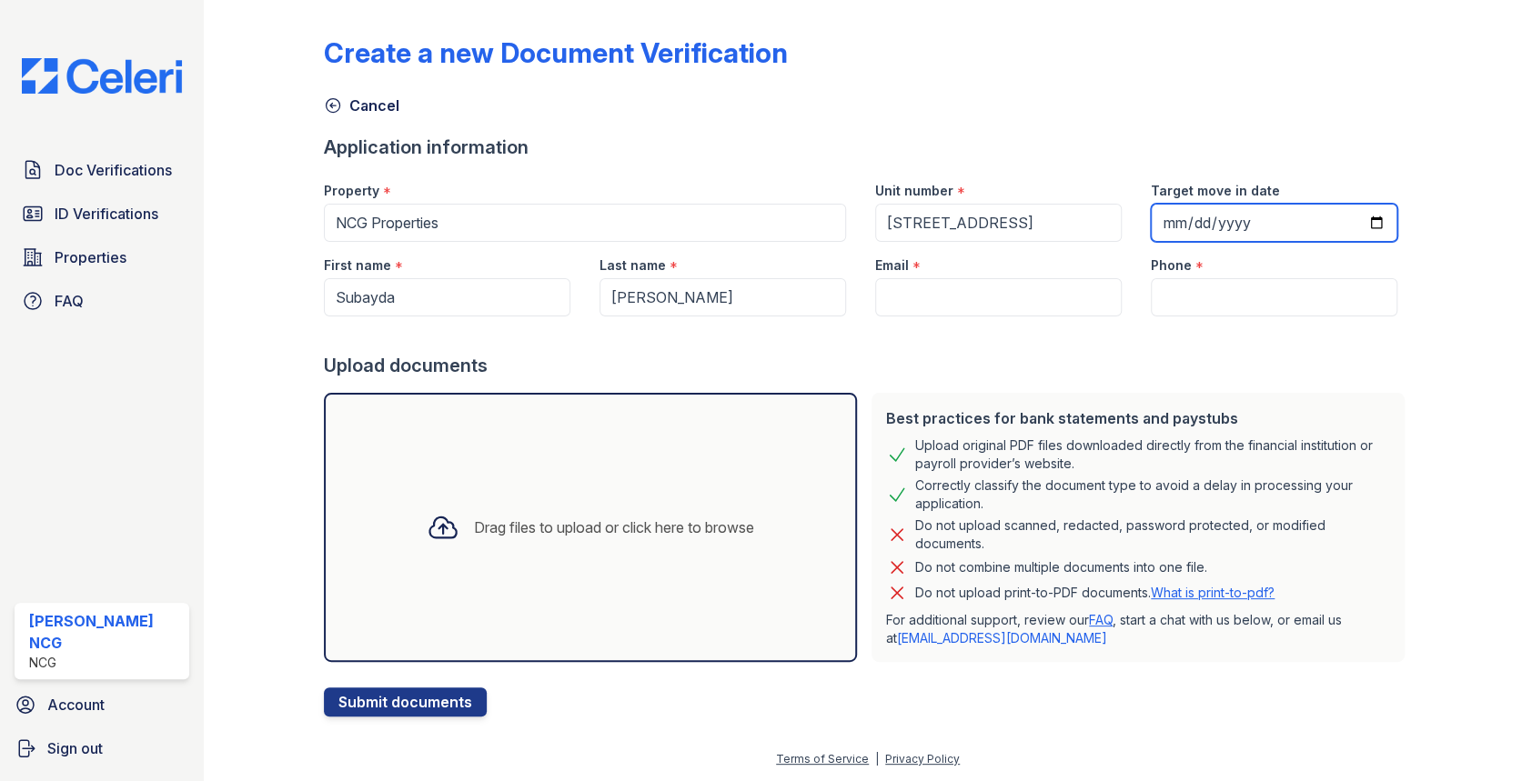
click at [1157, 220] on input "Target move in date" at bounding box center [1273, 223] width 246 height 38
type input "2025-09-01"
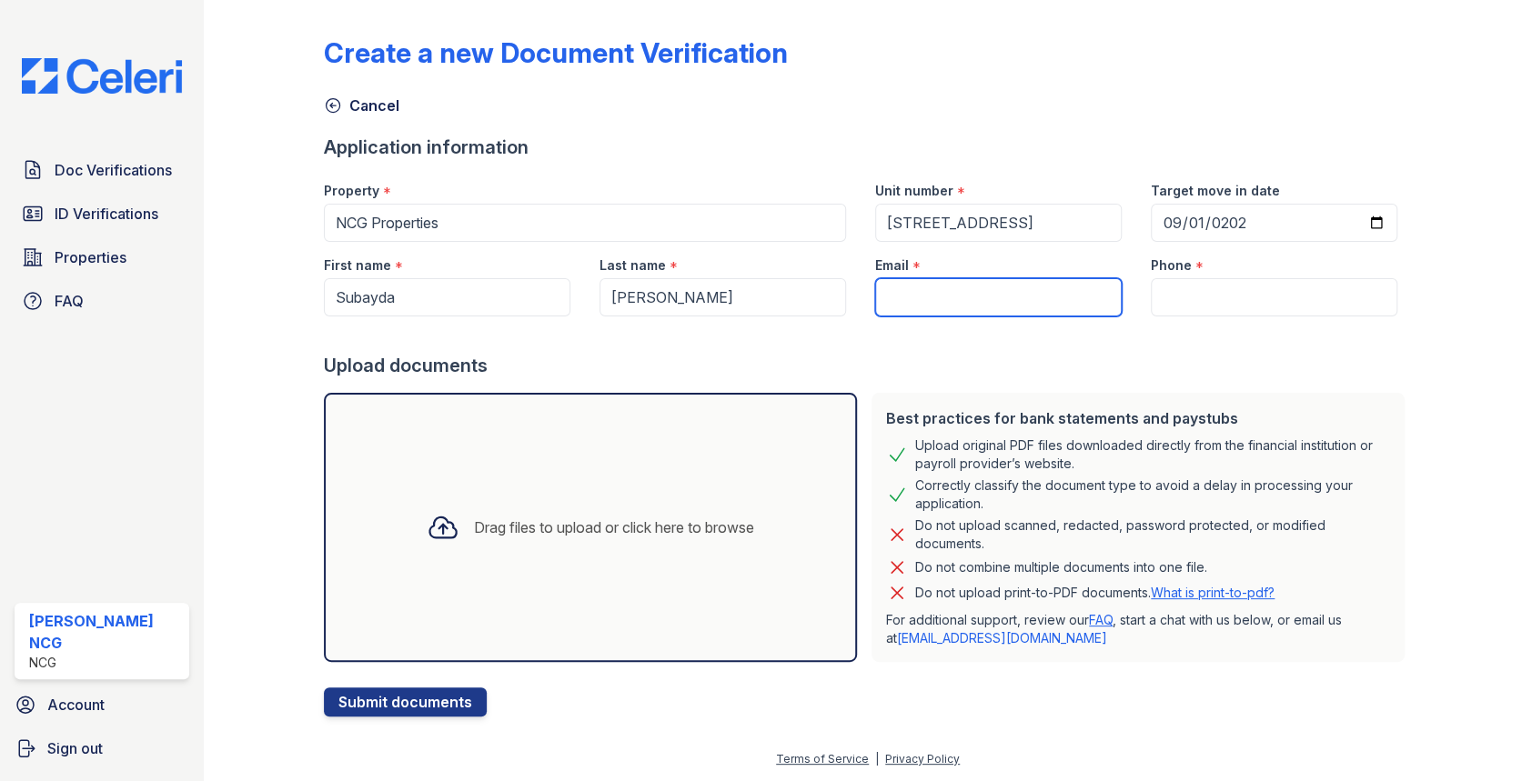
click at [895, 296] on input "Email" at bounding box center [998, 297] width 246 height 38
type input "[EMAIL_ADDRESS][DOMAIN_NAME]"
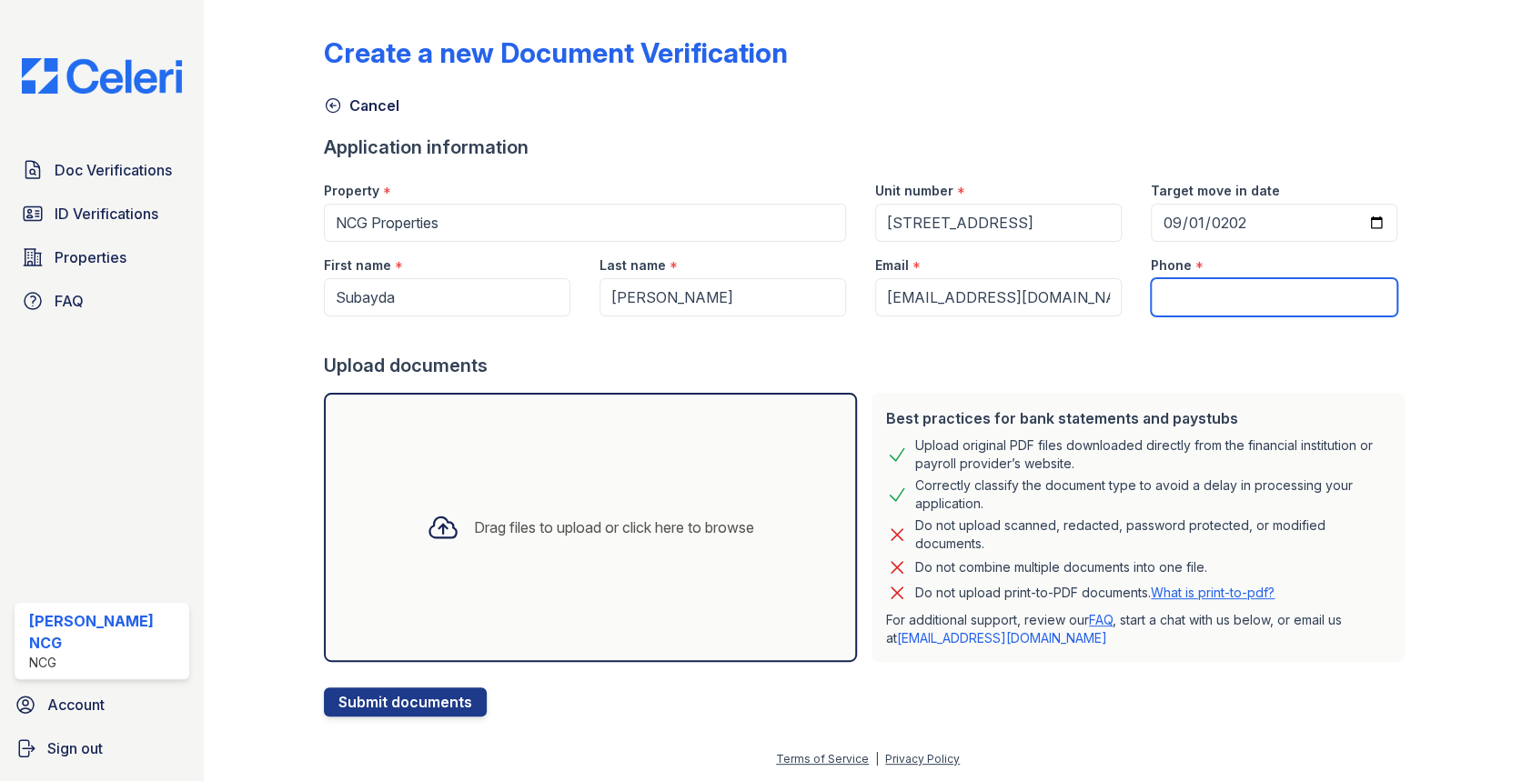
click at [1179, 294] on input "Phone" at bounding box center [1273, 297] width 246 height 38
type input "7732520600"
click at [1156, 343] on div at bounding box center [868, 334] width 1089 height 36
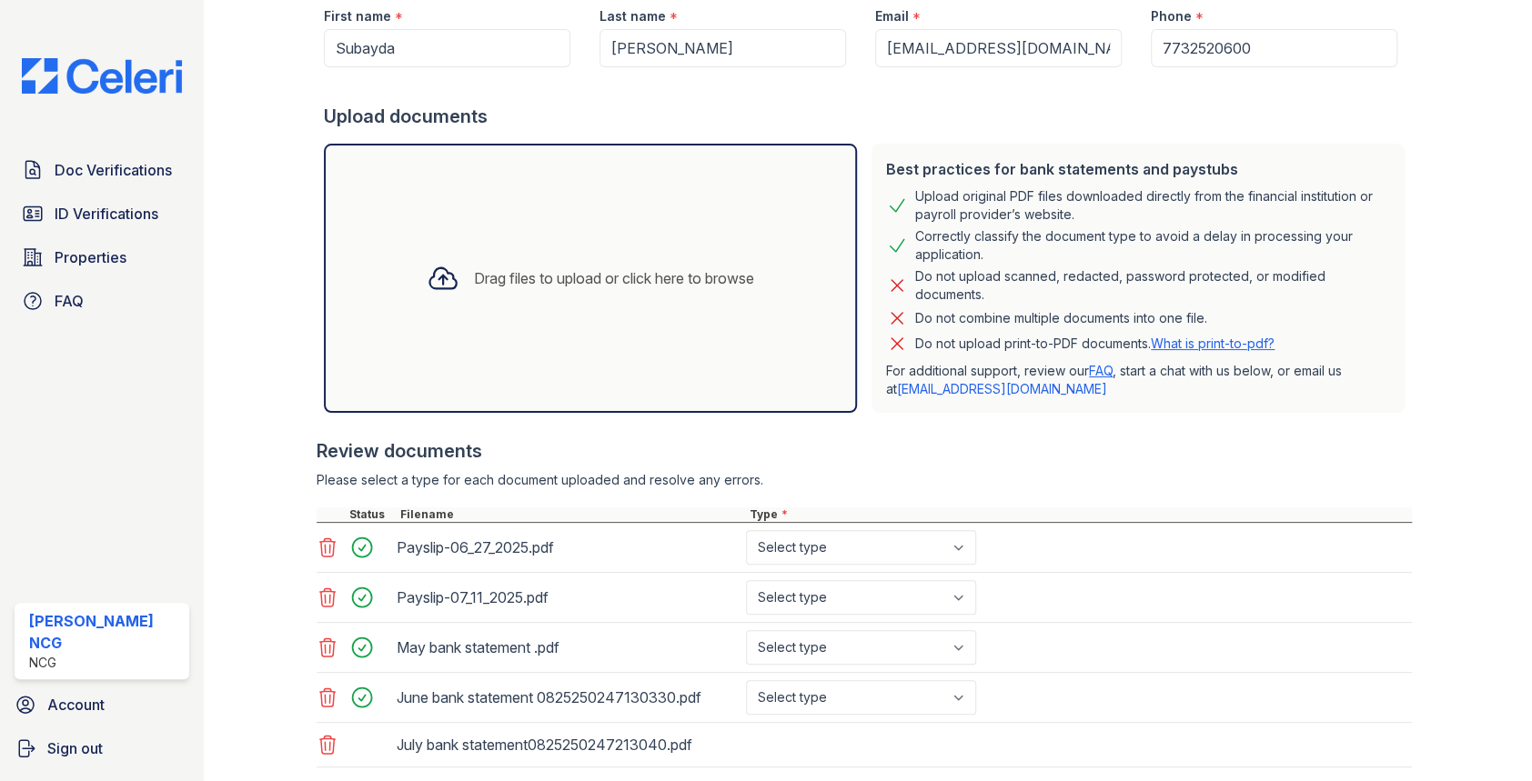
scroll to position [361, 0]
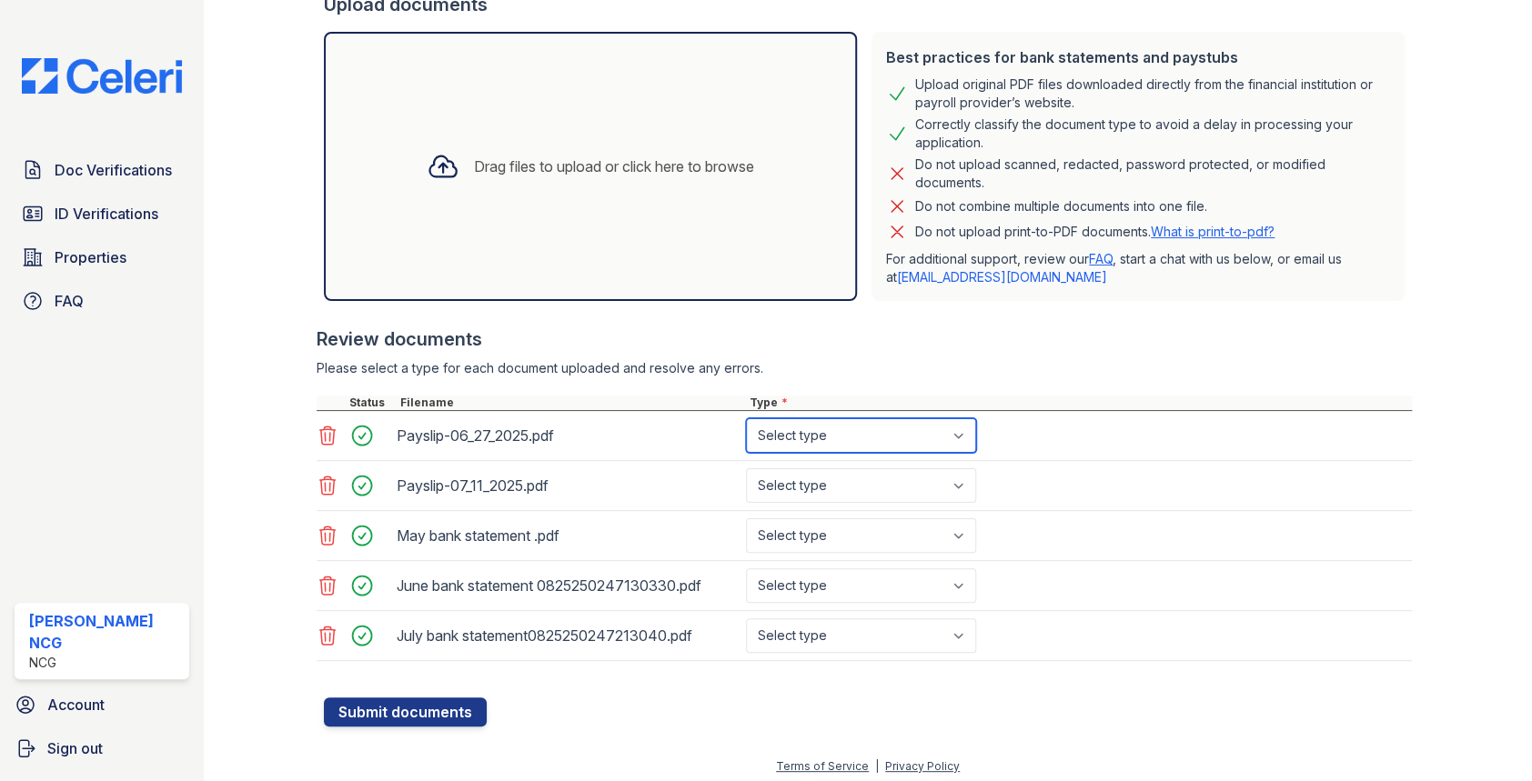
click at [786, 432] on select "Select type Paystub Bank Statement Offer Letter Tax Documents Benefit Award Let…" at bounding box center [861, 435] width 230 height 35
select select "paystub"
click at [746, 418] on select "Select type Paystub Bank Statement Offer Letter Tax Documents Benefit Award Let…" at bounding box center [861, 435] width 230 height 35
click at [790, 483] on select "Select type Paystub Bank Statement Offer Letter Tax Documents Benefit Award Let…" at bounding box center [861, 485] width 230 height 35
select select "paystub"
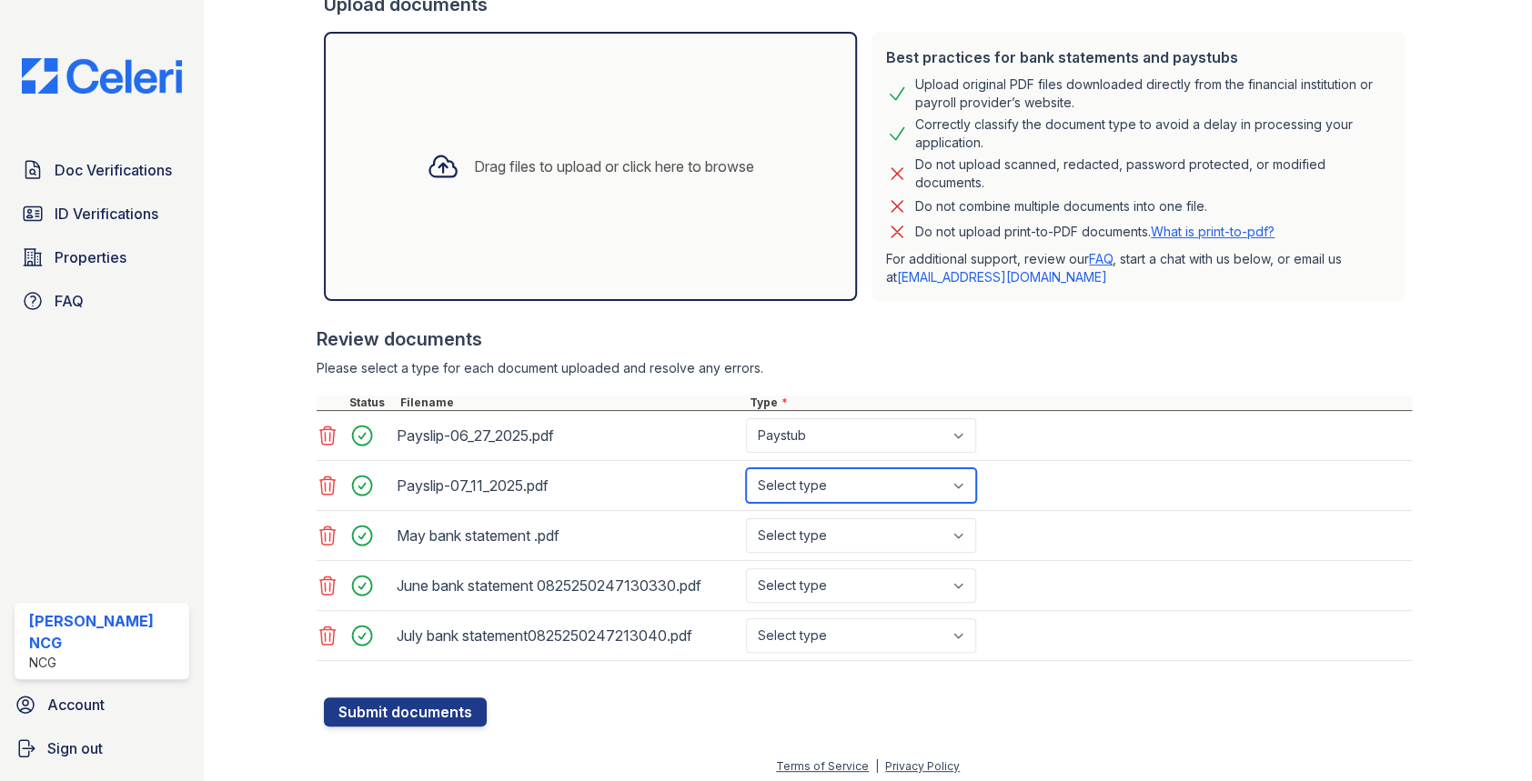
click at [746, 468] on select "Select type Paystub Bank Statement Offer Letter Tax Documents Benefit Award Let…" at bounding box center [861, 485] width 230 height 35
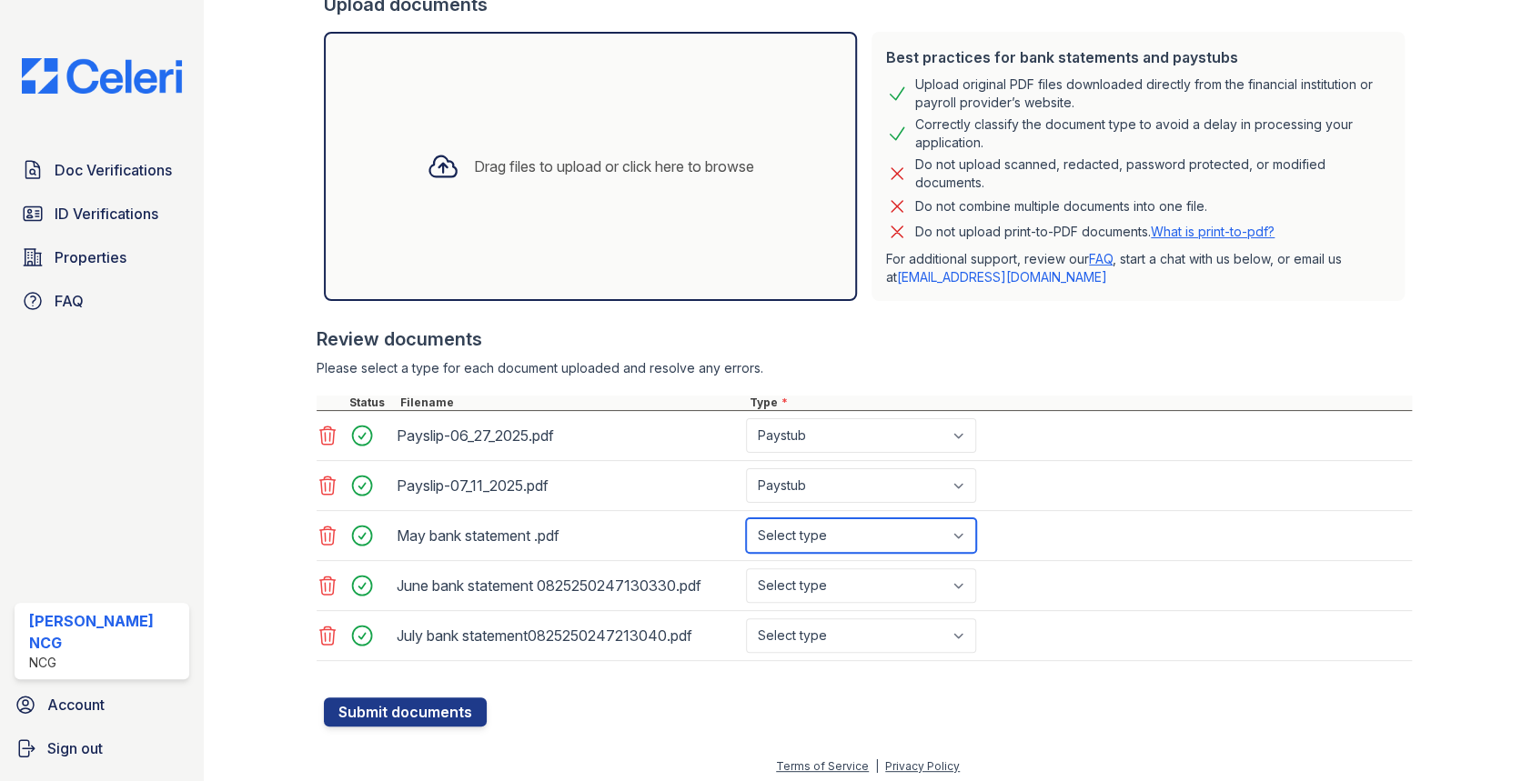
click at [799, 533] on select "Select type Paystub Bank Statement Offer Letter Tax Documents Benefit Award Let…" at bounding box center [861, 535] width 230 height 35
select select "bank_statement"
click at [746, 518] on select "Select type Paystub Bank Statement Offer Letter Tax Documents Benefit Award Let…" at bounding box center [861, 535] width 230 height 35
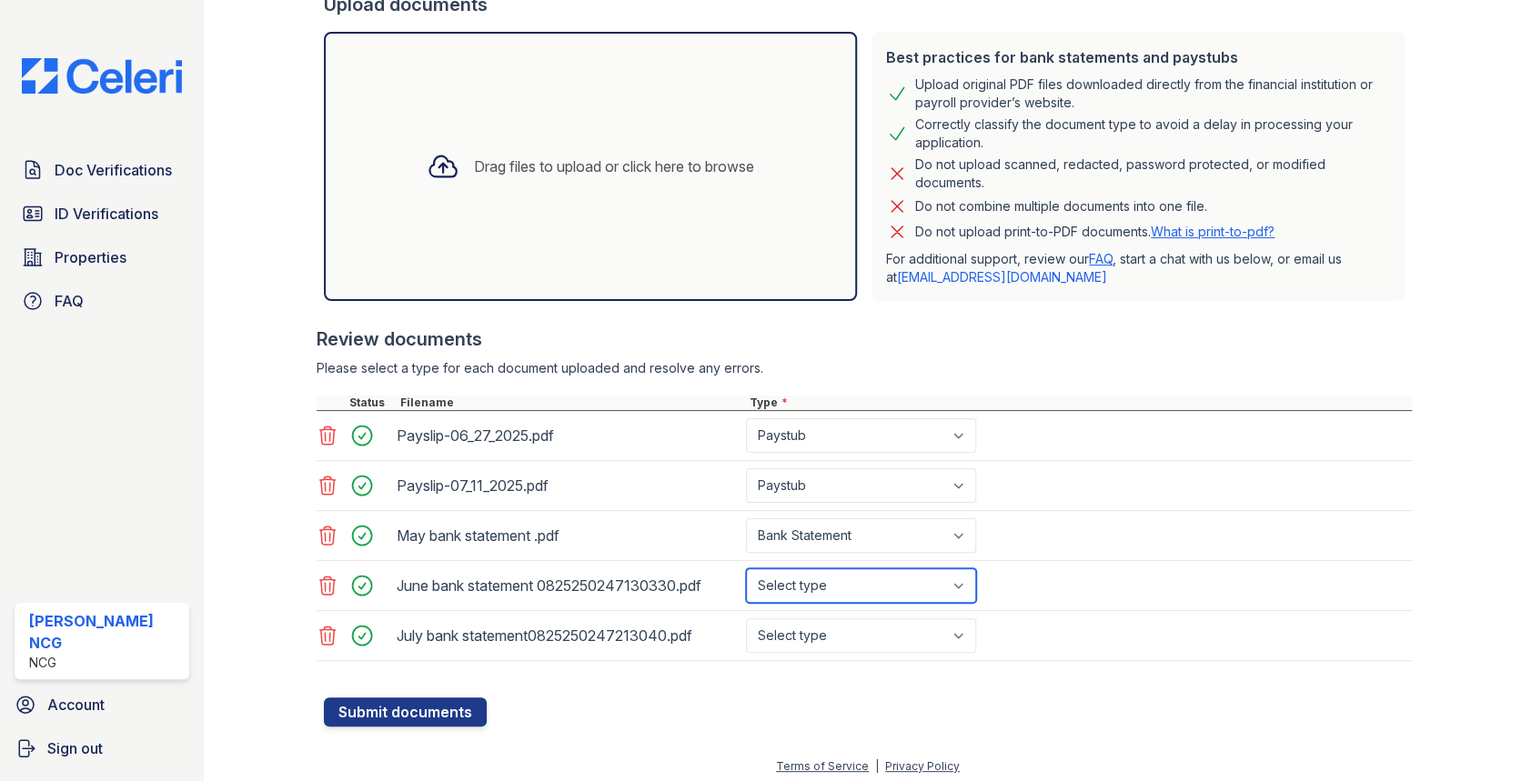
click at [818, 582] on select "Select type Paystub Bank Statement Offer Letter Tax Documents Benefit Award Let…" at bounding box center [861, 585] width 230 height 35
select select "bank_statement"
click at [746, 568] on select "Select type Paystub Bank Statement Offer Letter Tax Documents Benefit Award Let…" at bounding box center [861, 585] width 230 height 35
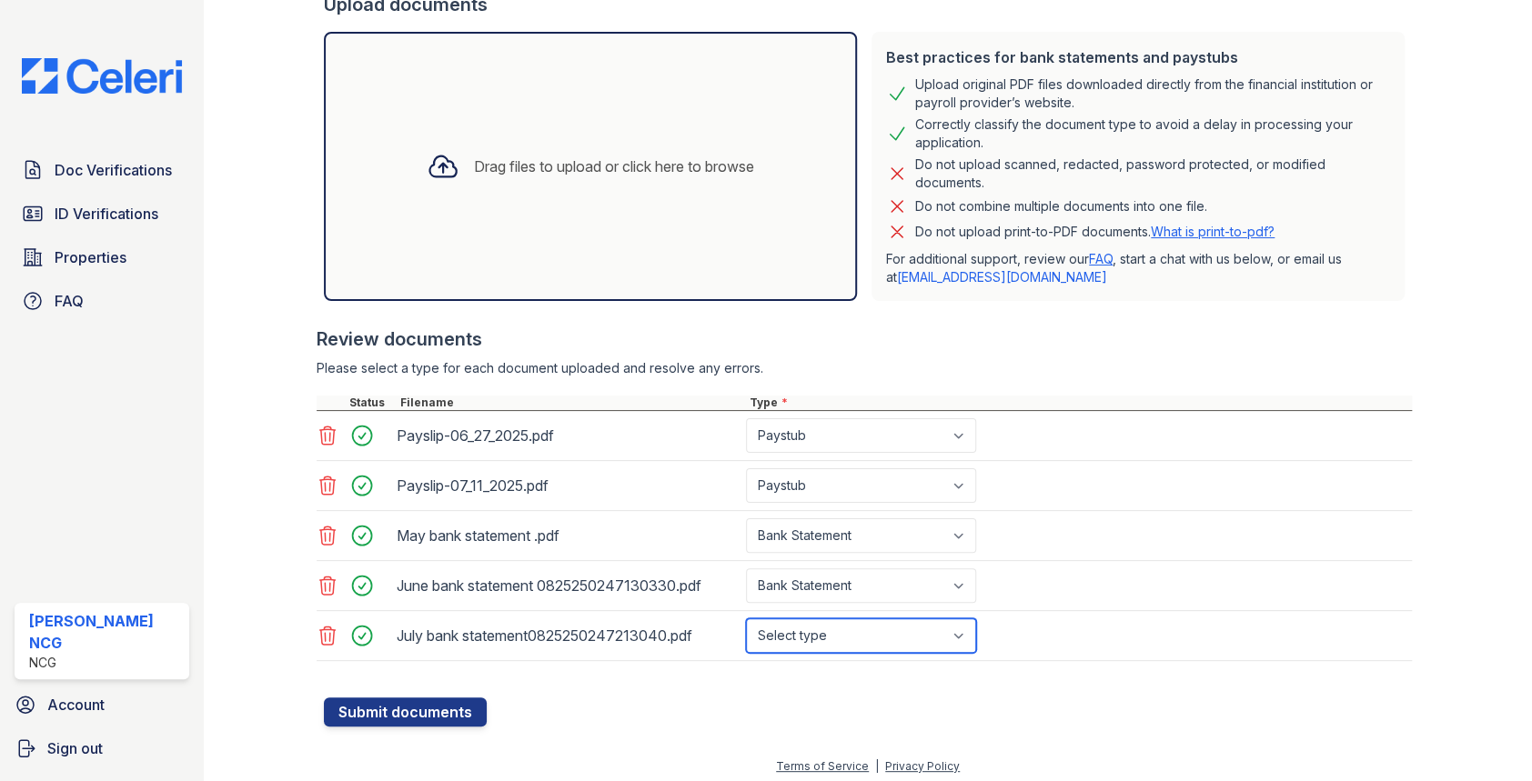
click at [843, 635] on select "Select type Paystub Bank Statement Offer Letter Tax Documents Benefit Award Let…" at bounding box center [861, 635] width 230 height 35
select select "bank_statement"
click at [746, 618] on select "Select type Paystub Bank Statement Offer Letter Tax Documents Benefit Award Let…" at bounding box center [861, 635] width 230 height 35
click at [901, 348] on div "Review documents" at bounding box center [864, 338] width 1096 height 25
click at [454, 709] on button "Submit documents" at bounding box center [405, 712] width 163 height 29
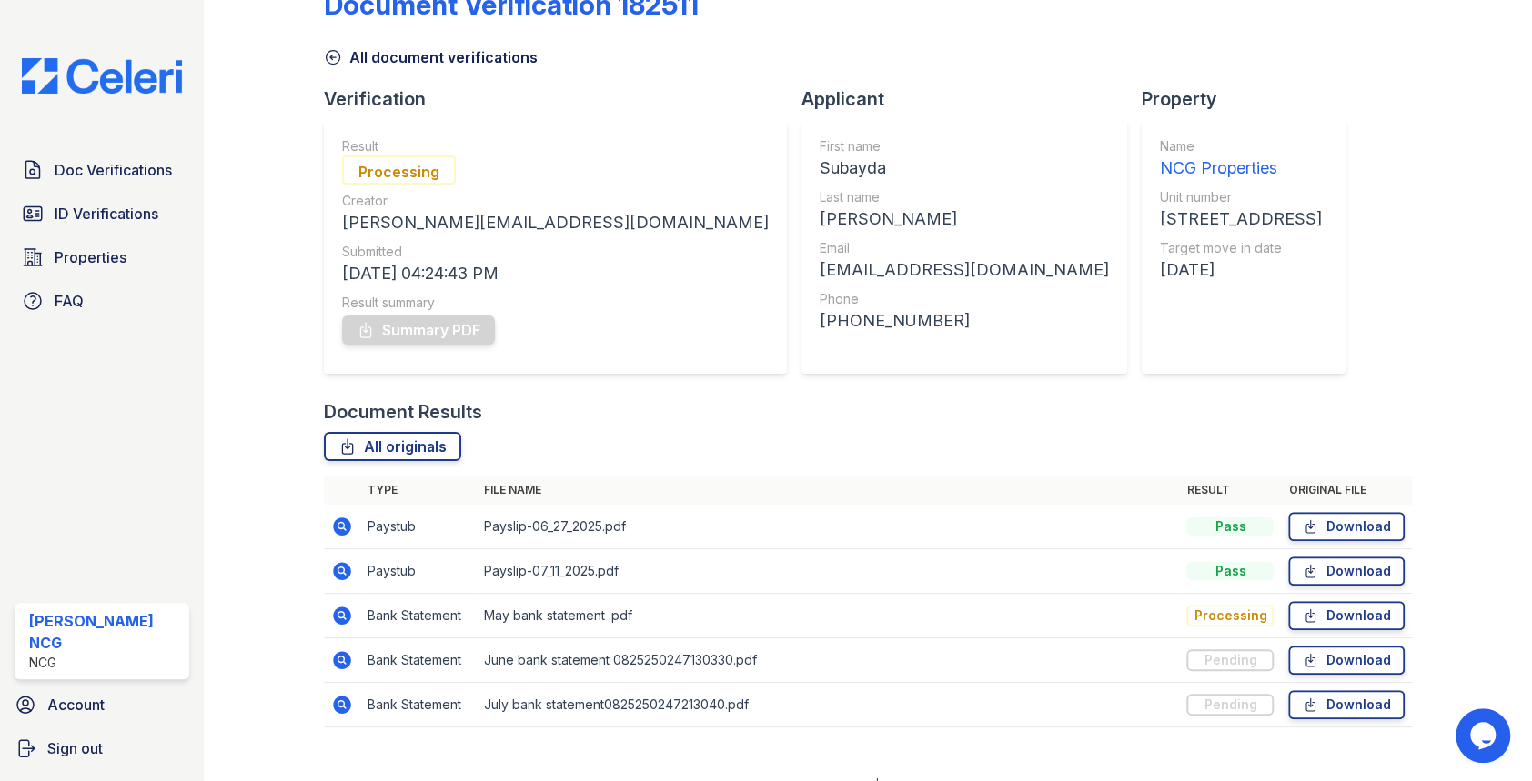
scroll to position [73, 0]
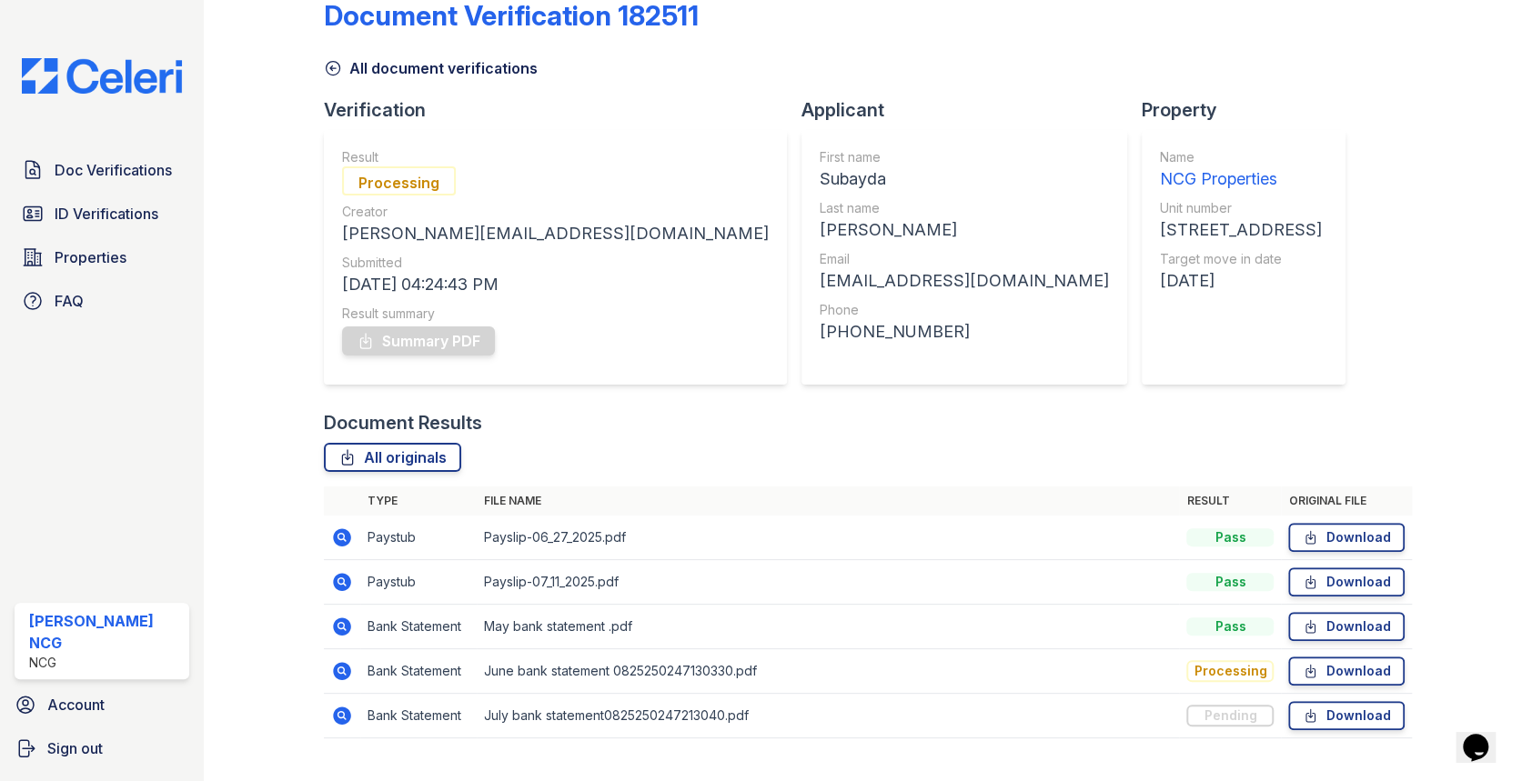
scroll to position [73, 0]
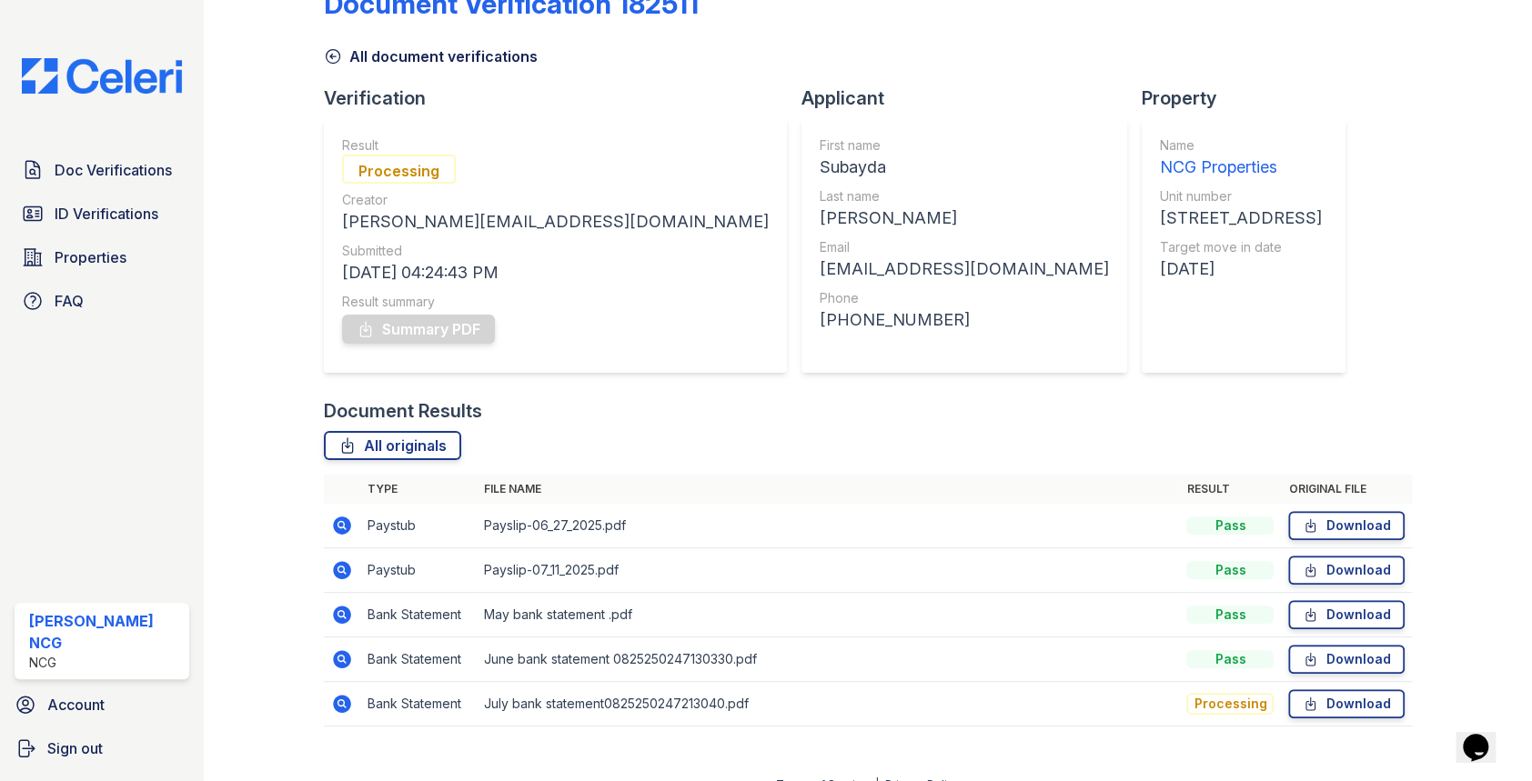
scroll to position [73, 0]
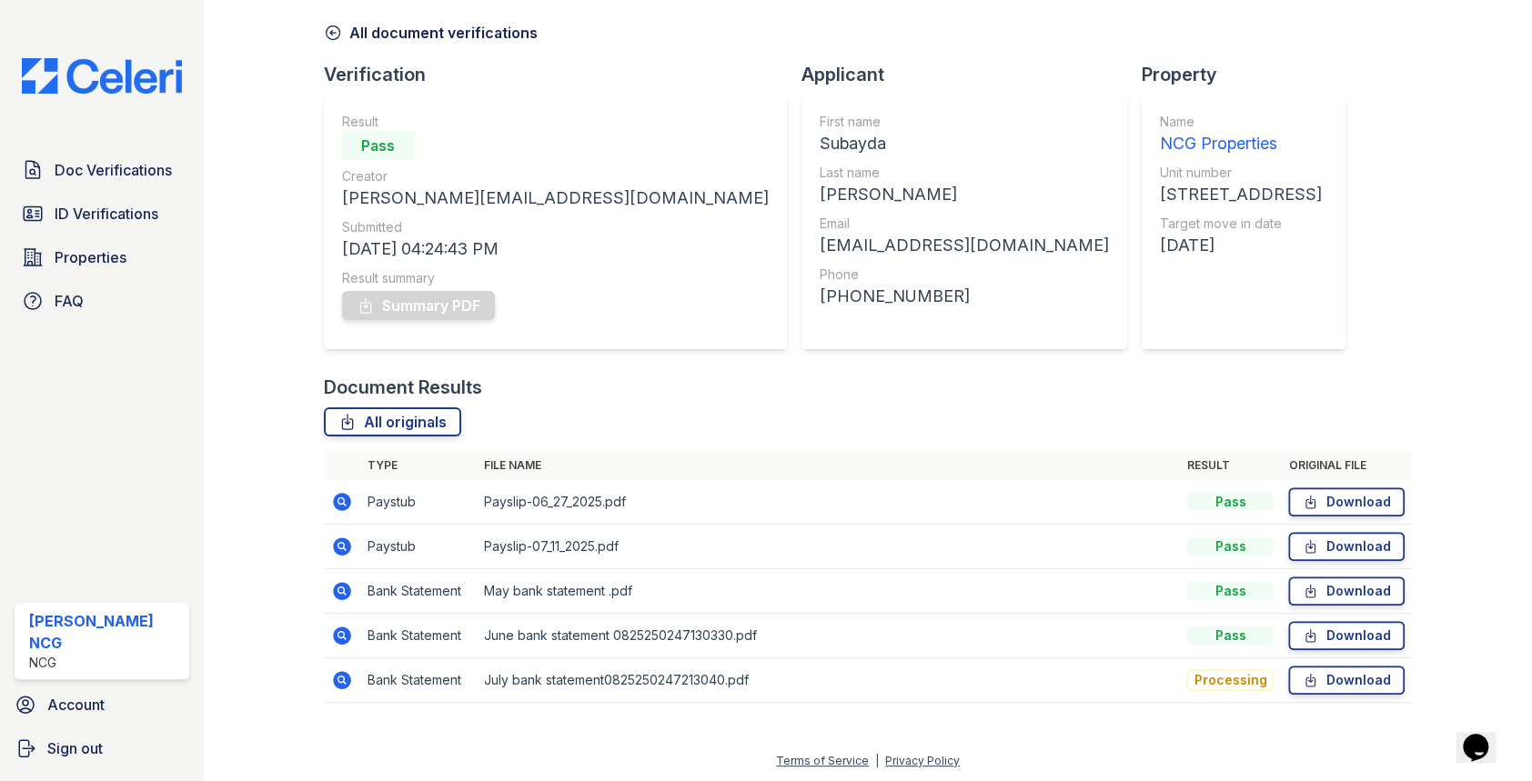
drag, startPoint x: 646, startPoint y: 144, endPoint x: 579, endPoint y: 144, distance: 66.4
click at [819, 144] on div "Subayda" at bounding box center [963, 143] width 289 height 25
copy div "Subayda"
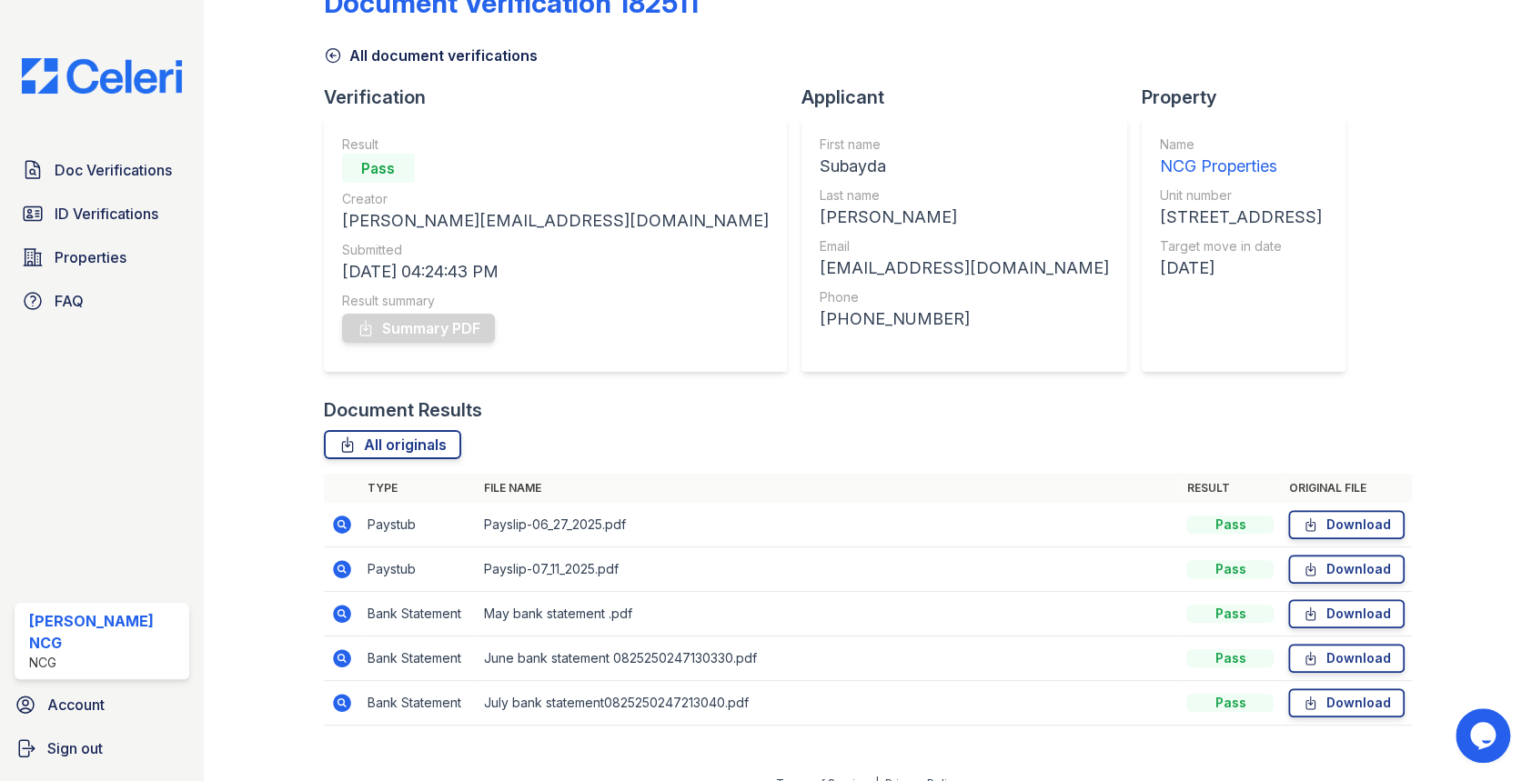
scroll to position [73, 0]
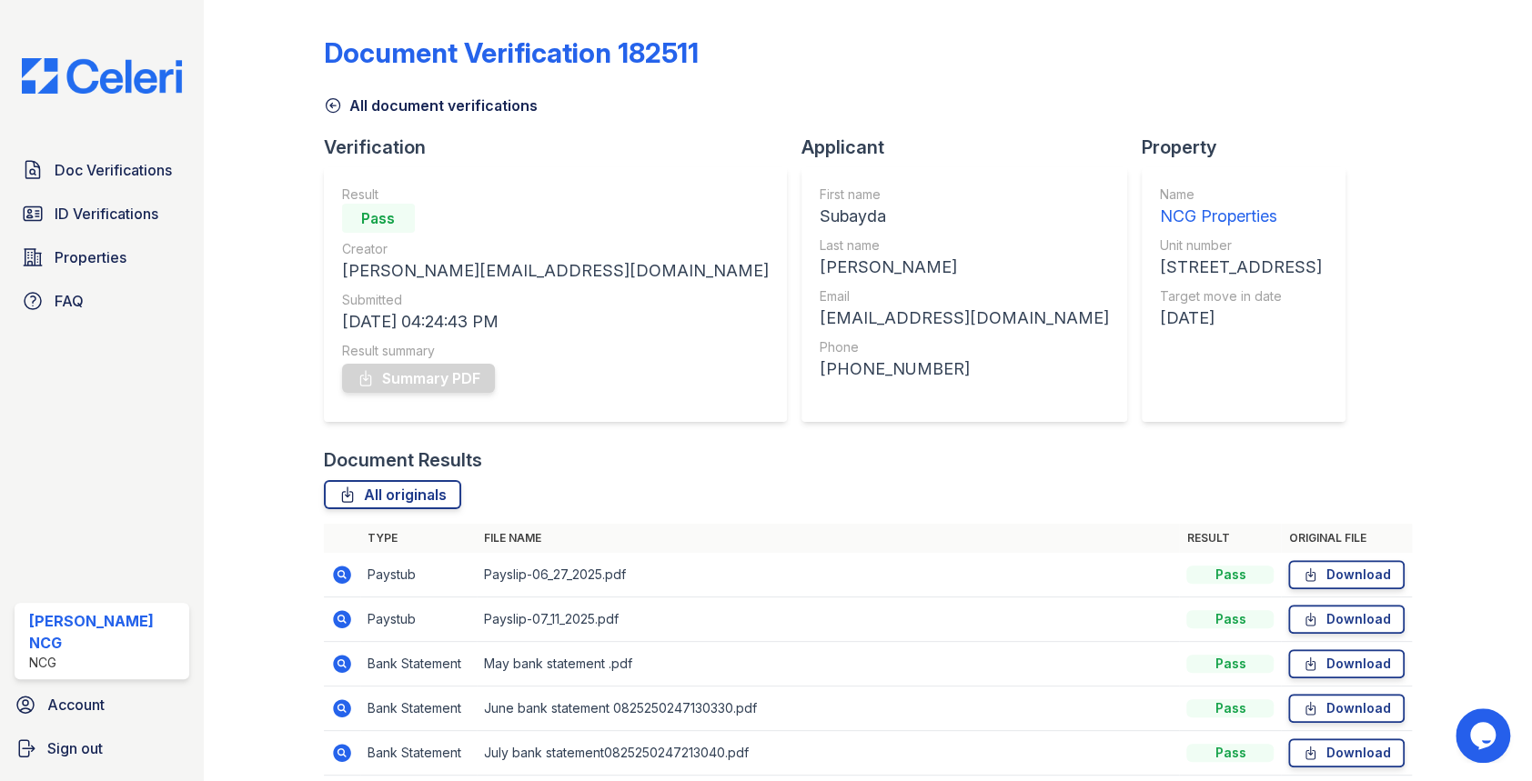
click at [819, 214] on div "Subayda" at bounding box center [963, 216] width 289 height 25
copy div "Subayda"
click at [458, 377] on link "Summary PDF" at bounding box center [418, 378] width 153 height 29
